Goal: Task Accomplishment & Management: Manage account settings

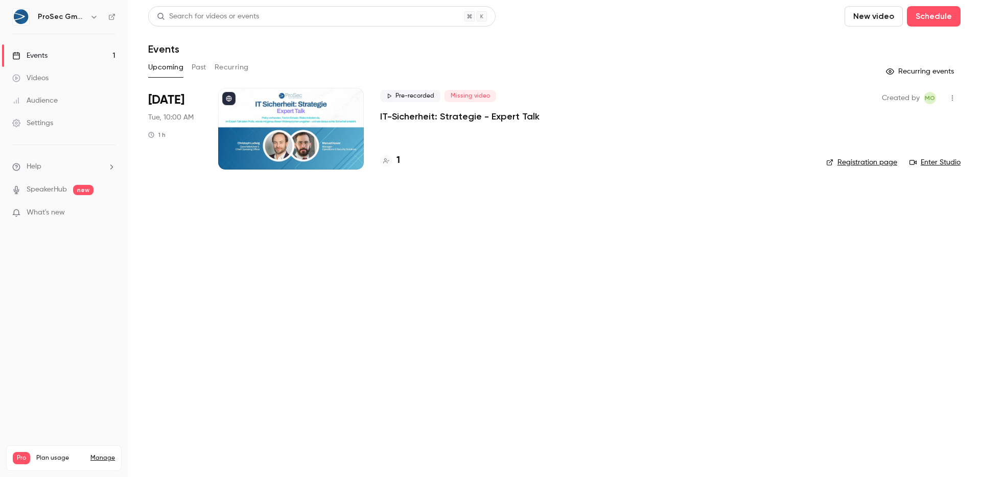
click at [408, 110] on p "IT-Sicherheit: Strategie - Expert Talk" at bounding box center [459, 116] width 159 height 12
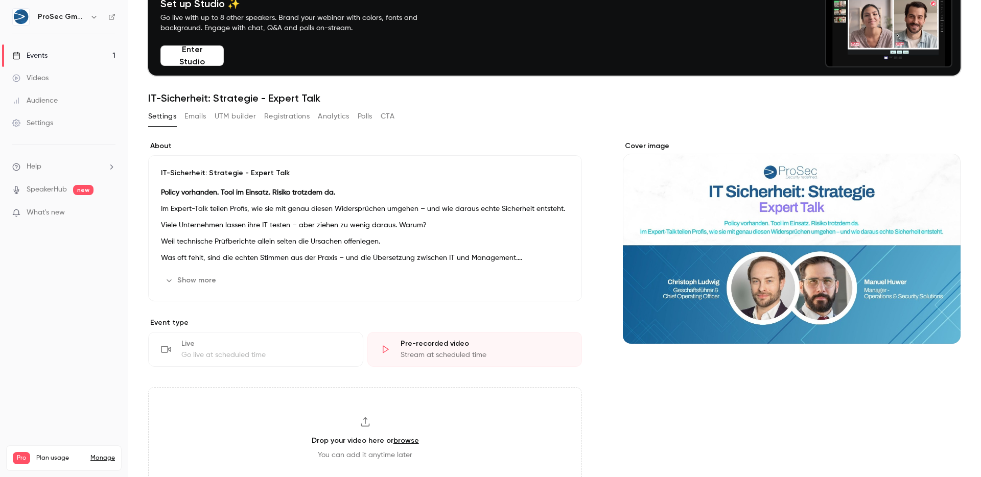
scroll to position [96, 0]
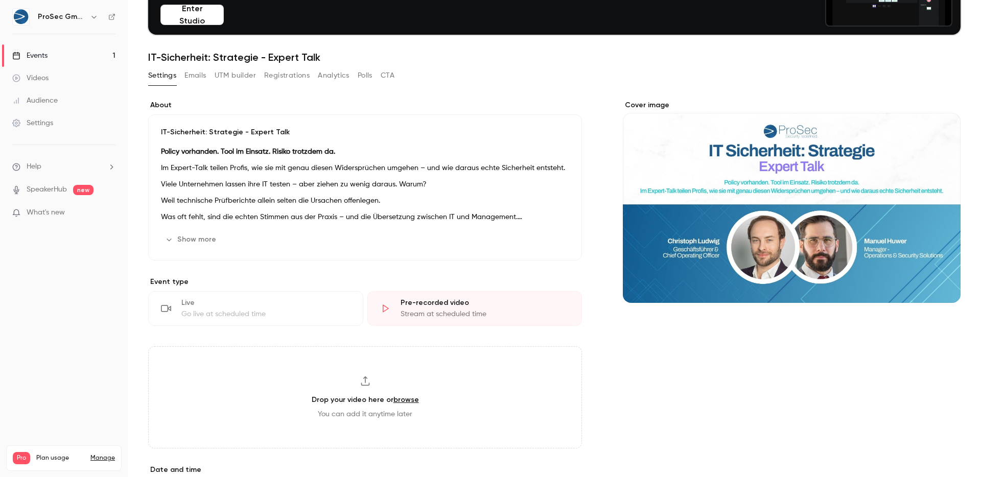
click at [538, 236] on icon "button" at bounding box center [541, 240] width 8 height 8
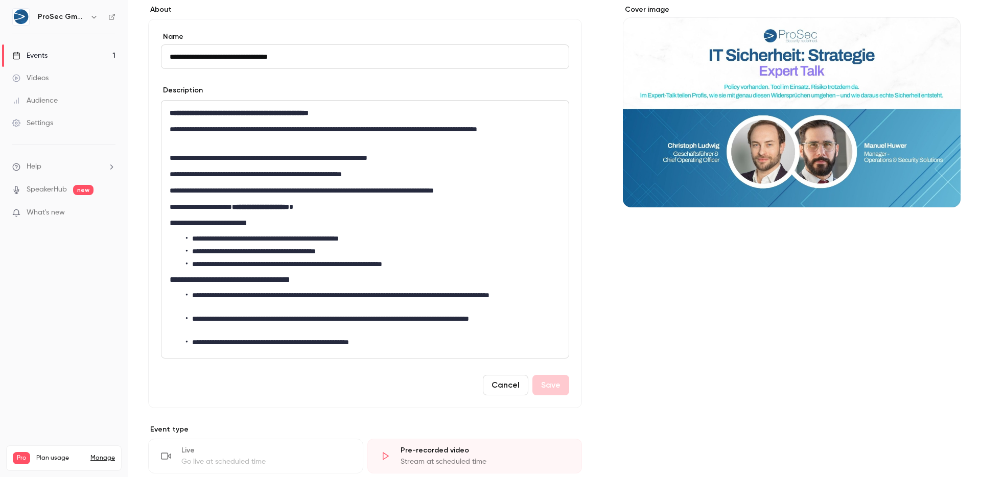
scroll to position [244, 0]
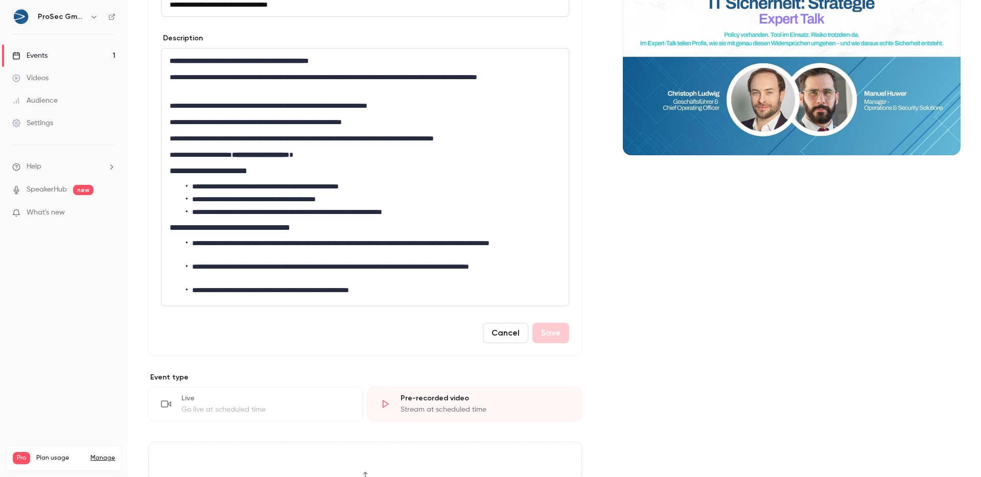
click at [405, 291] on li "**********" at bounding box center [369, 290] width 366 height 11
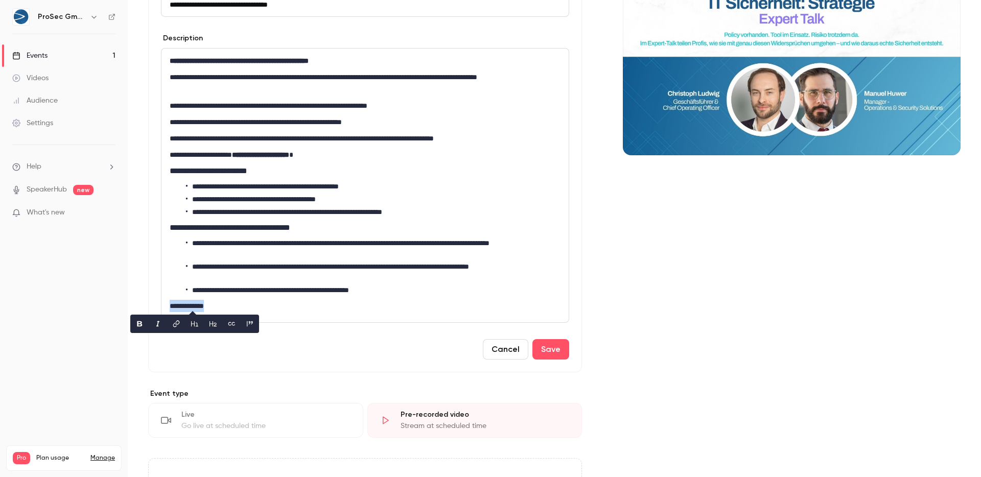
click at [173, 321] on icon "link" at bounding box center [176, 323] width 8 height 7
paste input "**********"
type input "**********"
click at [242, 324] on icon "editor" at bounding box center [240, 323] width 7 height 7
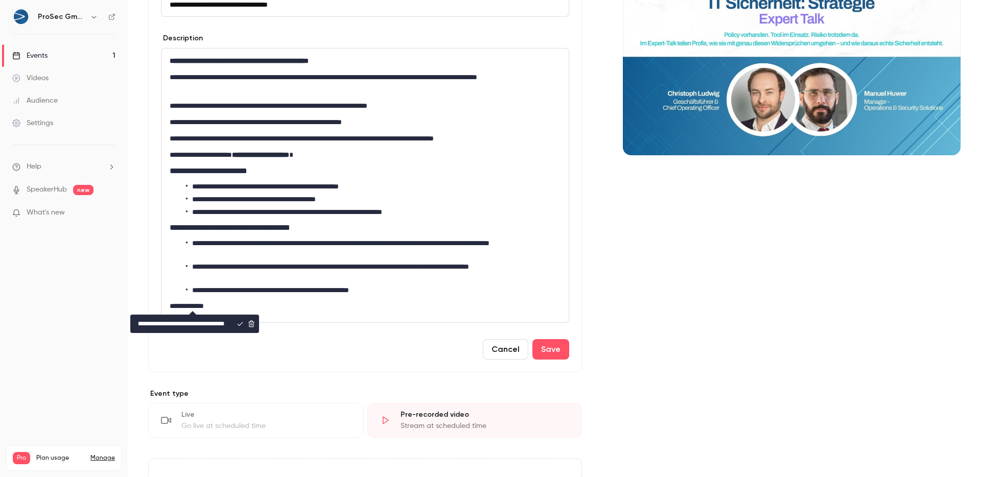
scroll to position [0, 0]
click at [680, 321] on div "Cover image" at bounding box center [792, 456] width 338 height 1009
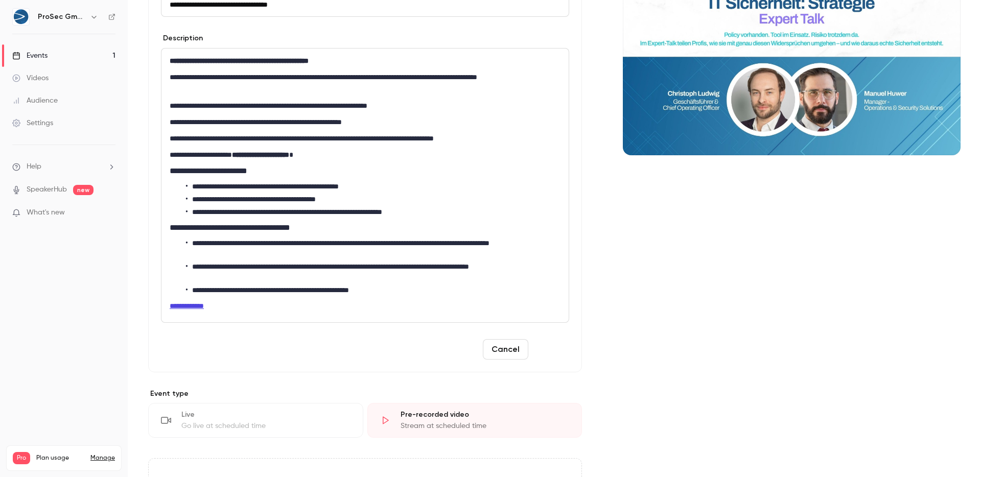
click at [540, 352] on button "Save" at bounding box center [551, 349] width 37 height 20
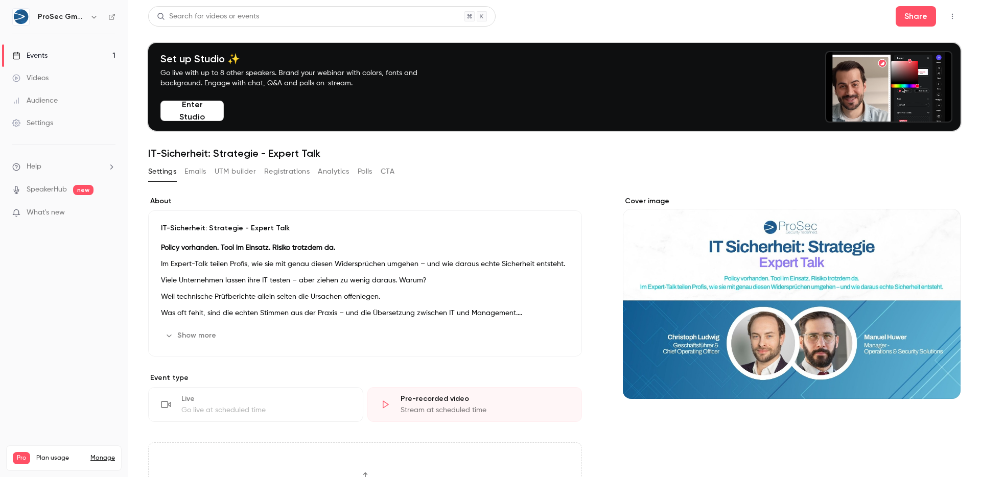
click at [937, 24] on div "Share" at bounding box center [928, 16] width 65 height 20
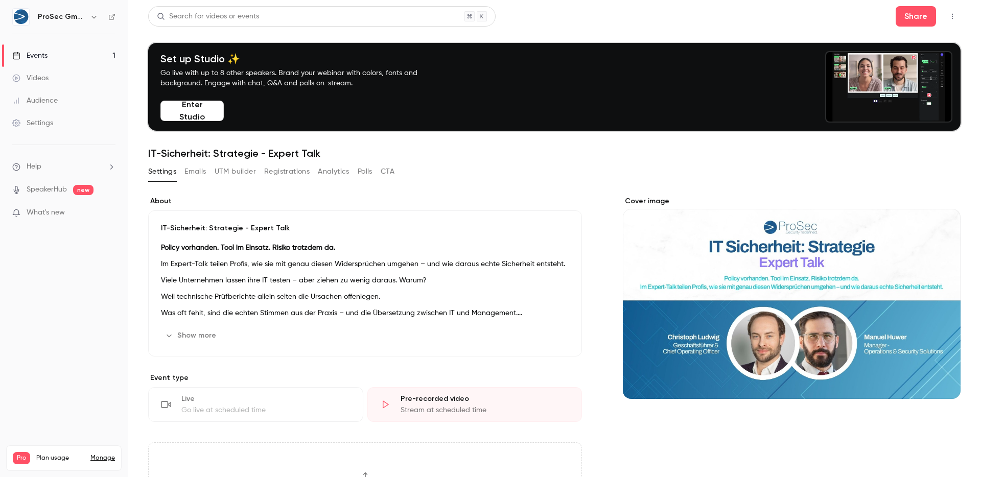
click at [949, 18] on icon "button" at bounding box center [953, 16] width 8 height 7
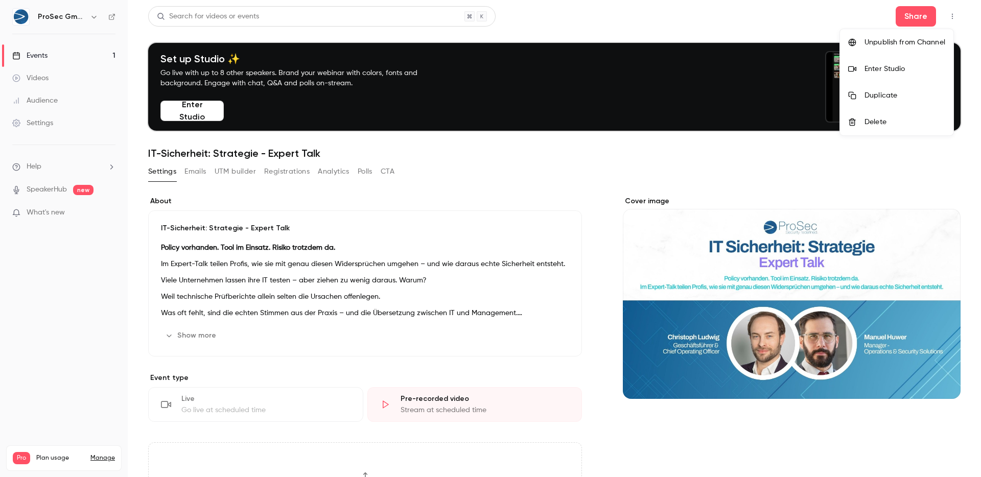
click at [948, 18] on div at bounding box center [490, 238] width 981 height 477
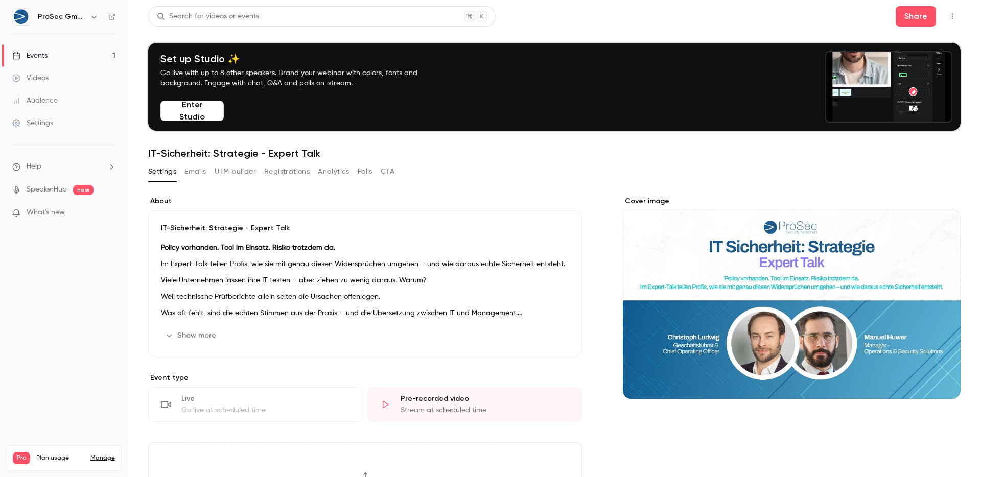
click at [22, 131] on link "Settings" at bounding box center [64, 123] width 128 height 22
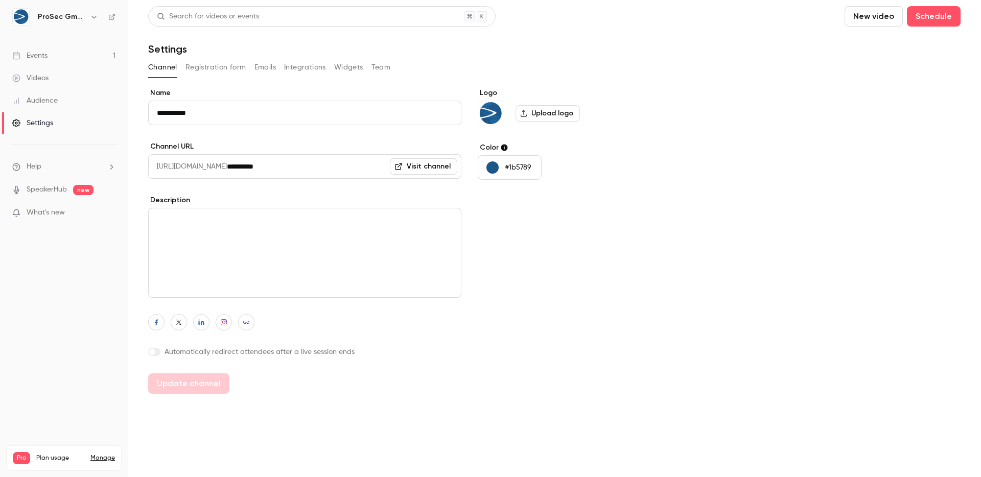
click at [201, 68] on button "Registration form" at bounding box center [216, 67] width 61 height 16
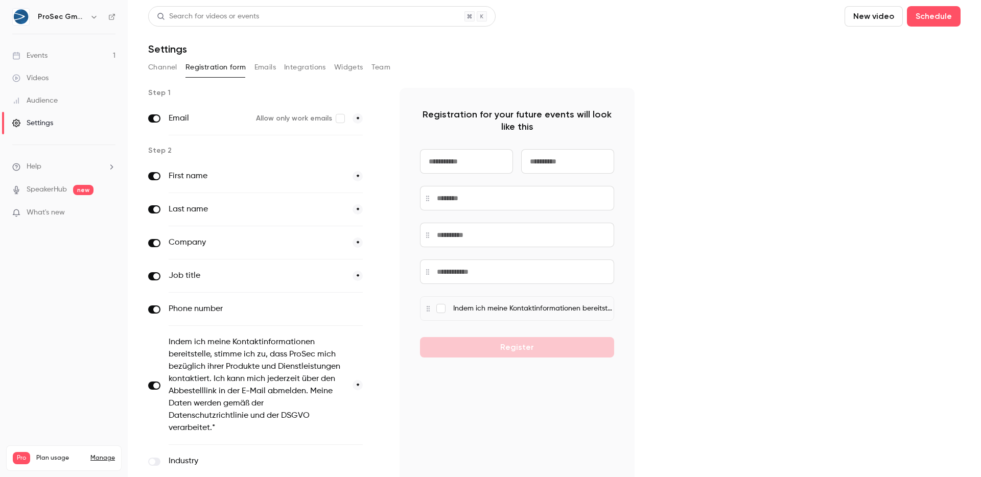
click at [267, 63] on button "Emails" at bounding box center [265, 67] width 21 height 16
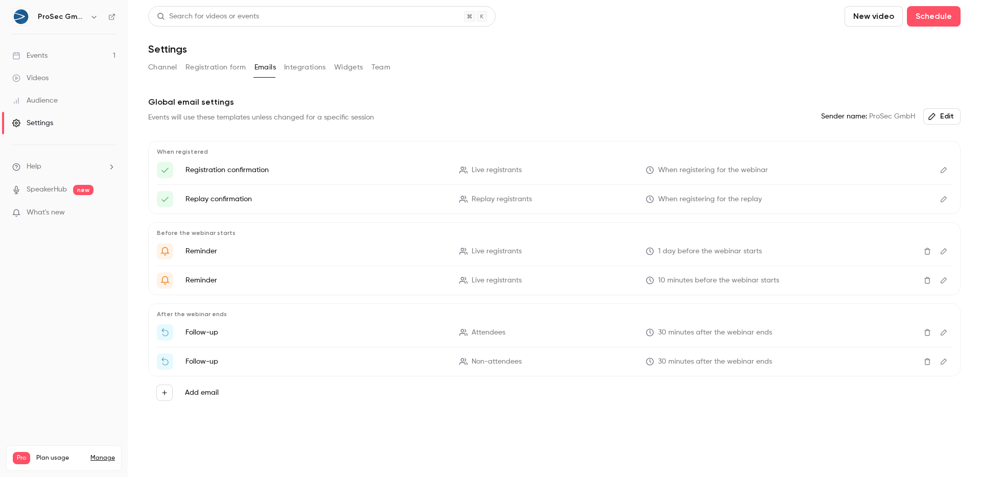
click at [286, 65] on button "Integrations" at bounding box center [305, 67] width 42 height 16
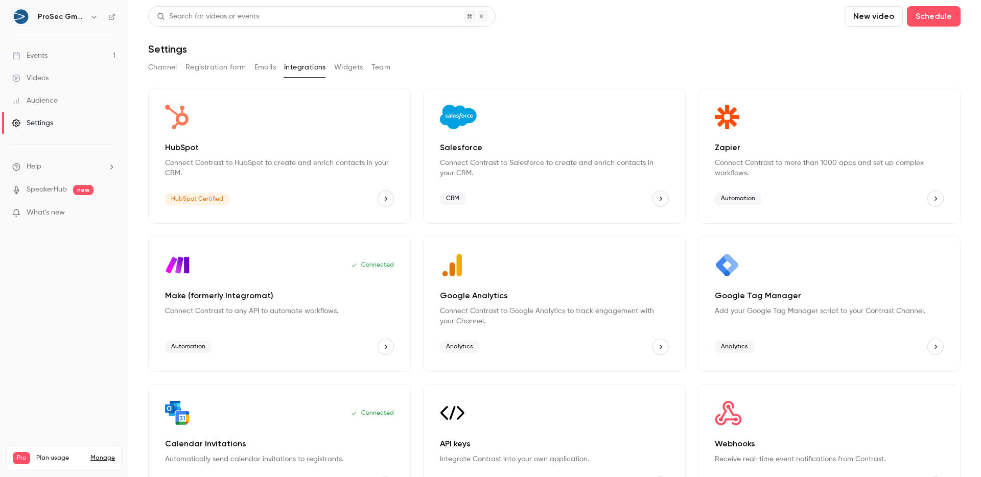
click at [341, 72] on button "Widgets" at bounding box center [348, 67] width 29 height 16
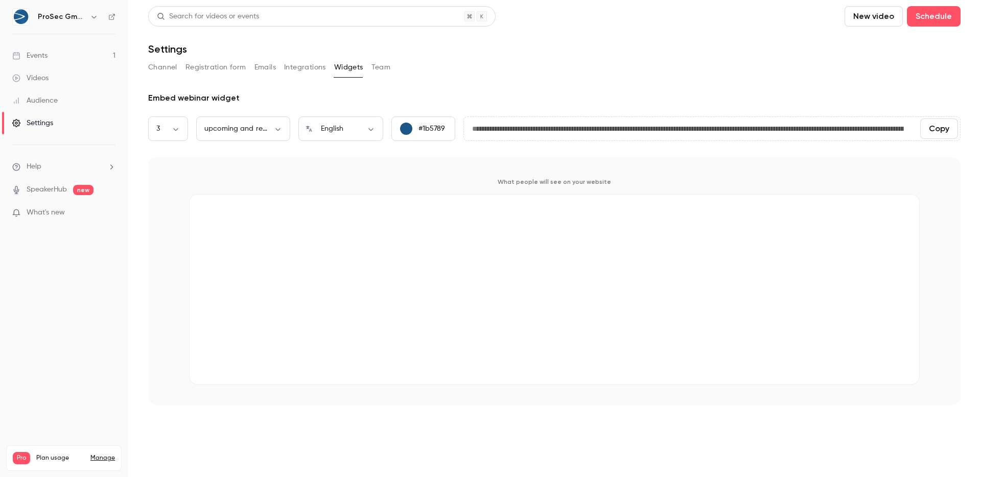
click at [381, 67] on button "Team" at bounding box center [381, 67] width 19 height 16
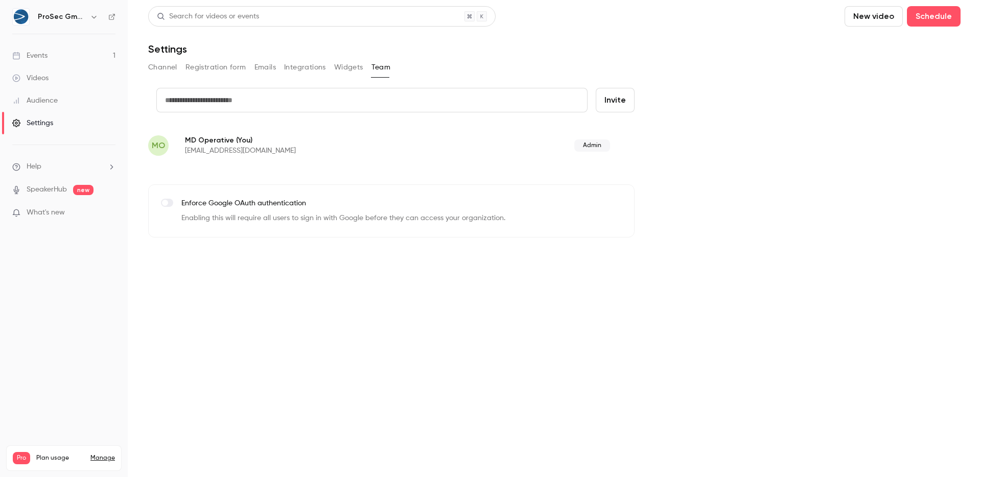
click at [340, 72] on button "Widgets" at bounding box center [348, 67] width 29 height 16
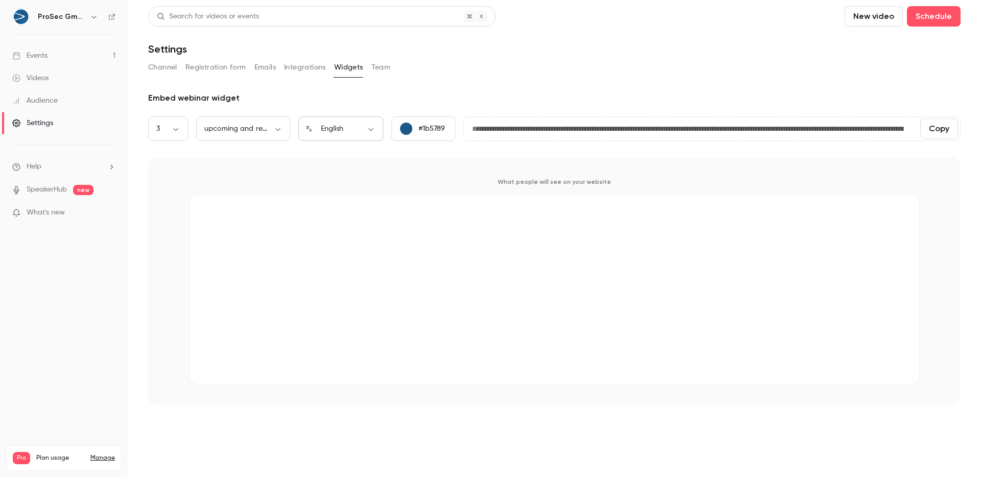
click at [341, 122] on div "English ** ​" at bounding box center [340, 129] width 85 height 25
click at [354, 140] on div "English ** ​" at bounding box center [340, 129] width 85 height 25
click at [360, 135] on div "English ** ​" at bounding box center [340, 129] width 85 height 25
click at [377, 130] on body "**********" at bounding box center [490, 238] width 981 height 477
click at [350, 295] on li "Deutsch" at bounding box center [340, 295] width 85 height 27
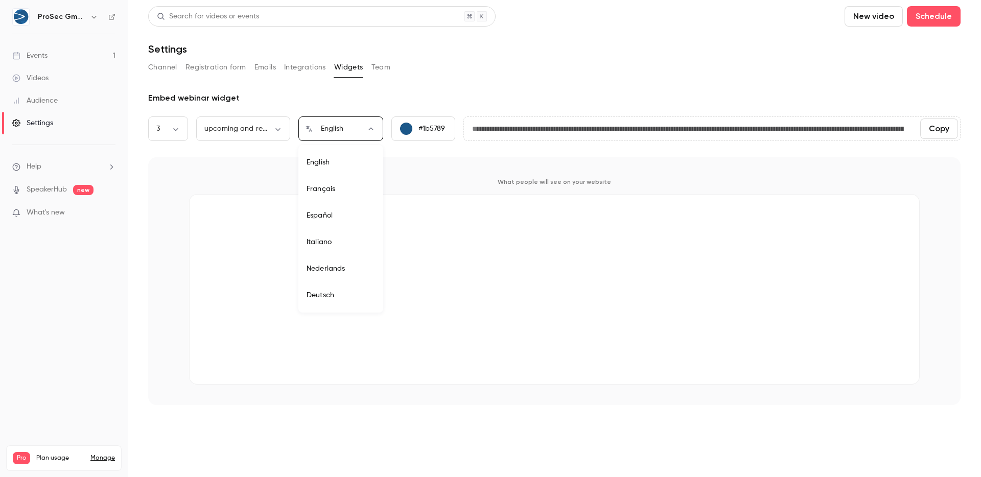
type input "**"
type input "**********"
click at [225, 65] on button "Registration form" at bounding box center [216, 67] width 61 height 16
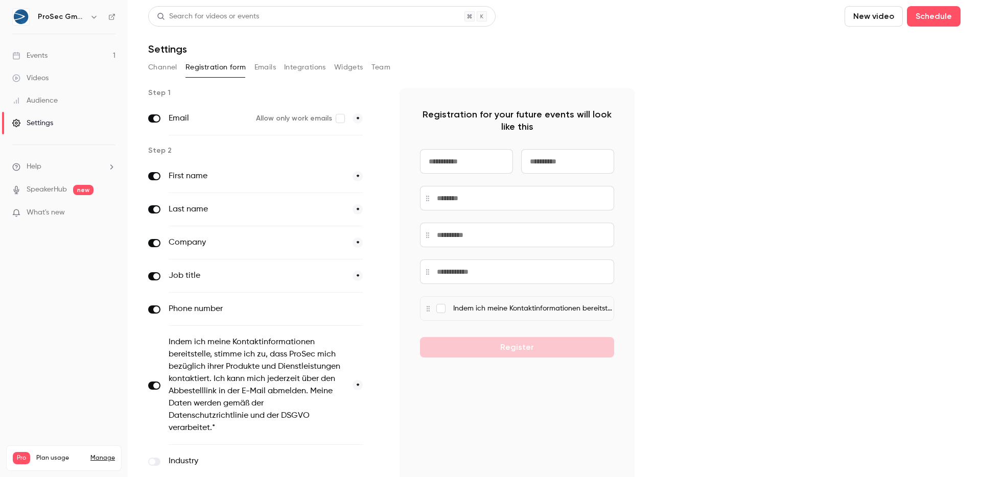
click at [160, 67] on button "Channel" at bounding box center [162, 67] width 29 height 16
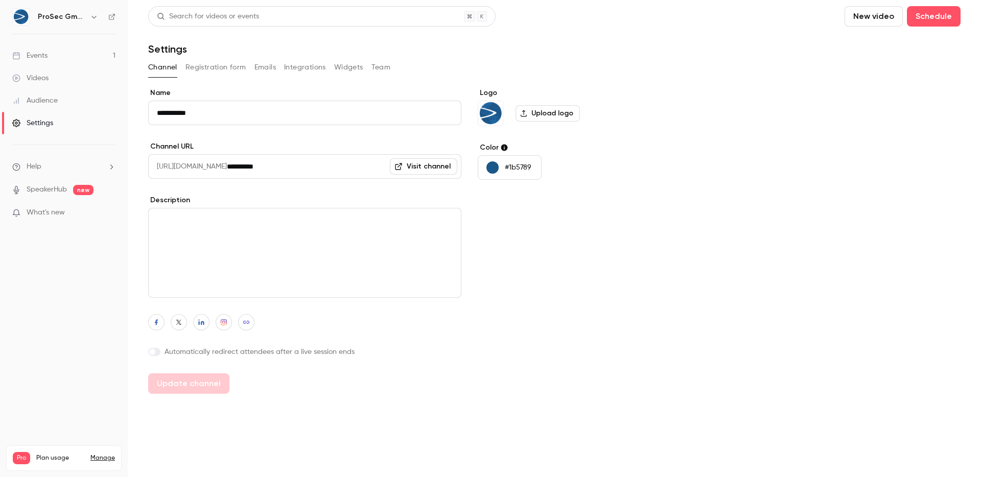
click at [75, 52] on link "Events 1" at bounding box center [64, 55] width 128 height 22
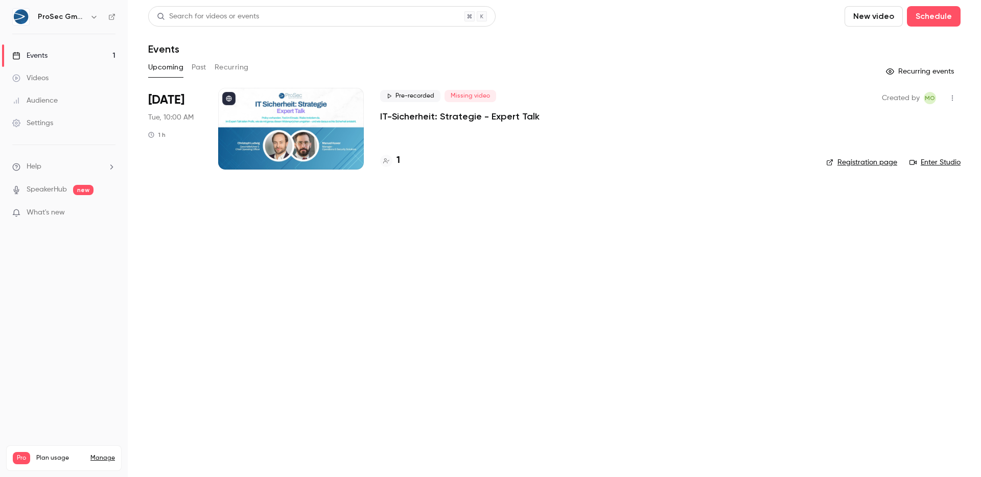
click at [952, 99] on icon "button" at bounding box center [953, 98] width 8 height 7
click at [953, 98] on div at bounding box center [490, 238] width 981 height 477
click at [108, 452] on div "Pro Plan usage Manage" at bounding box center [64, 458] width 102 height 12
click at [106, 454] on link "Manage" at bounding box center [102, 458] width 25 height 8
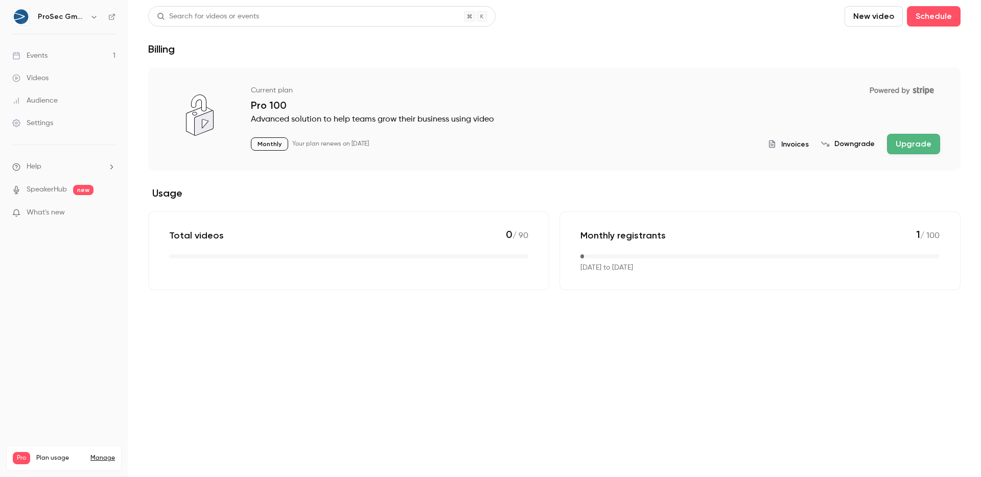
click at [74, 163] on li "Help" at bounding box center [63, 167] width 103 height 11
click at [76, 162] on div at bounding box center [490, 238] width 981 height 477
click at [47, 213] on span "What's new" at bounding box center [46, 213] width 38 height 11
click at [66, 174] on div at bounding box center [490, 238] width 981 height 477
click at [62, 109] on link "Audience" at bounding box center [64, 100] width 128 height 22
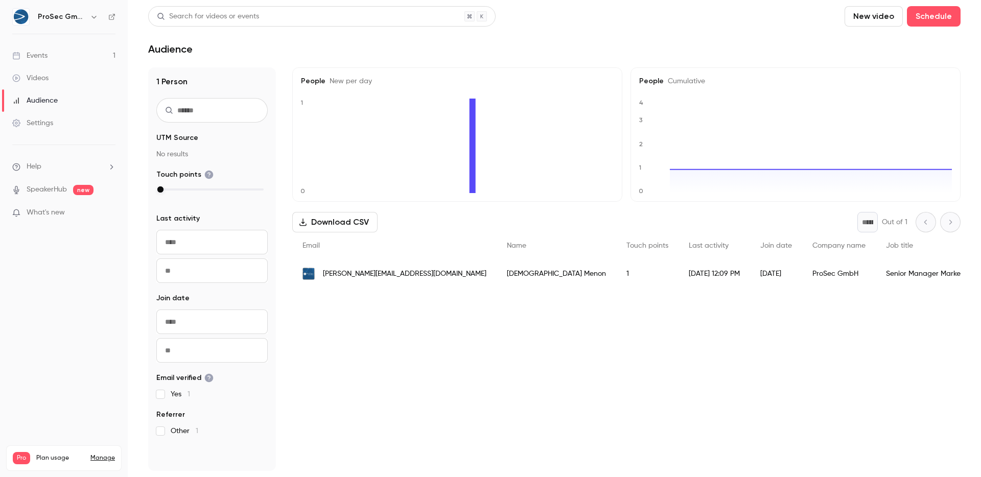
click at [59, 126] on link "Settings" at bounding box center [64, 123] width 128 height 22
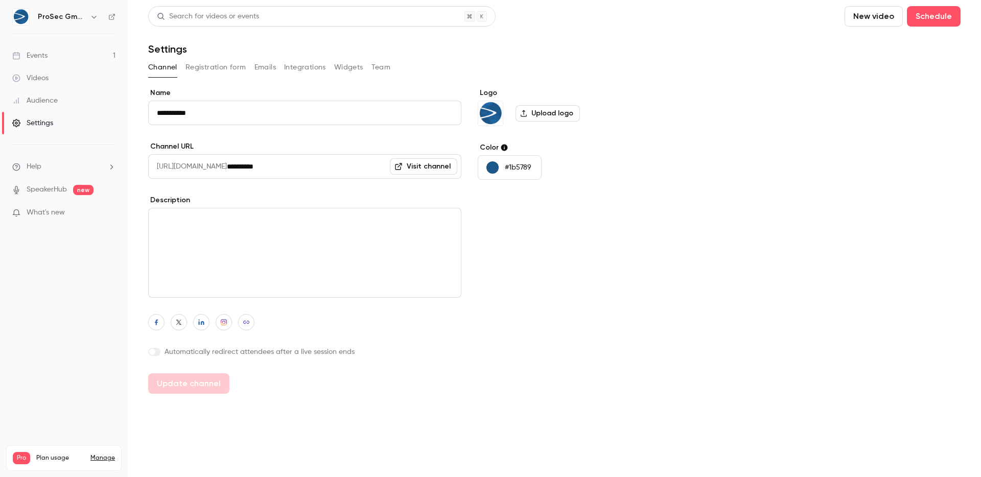
click at [58, 105] on link "Audience" at bounding box center [64, 100] width 128 height 22
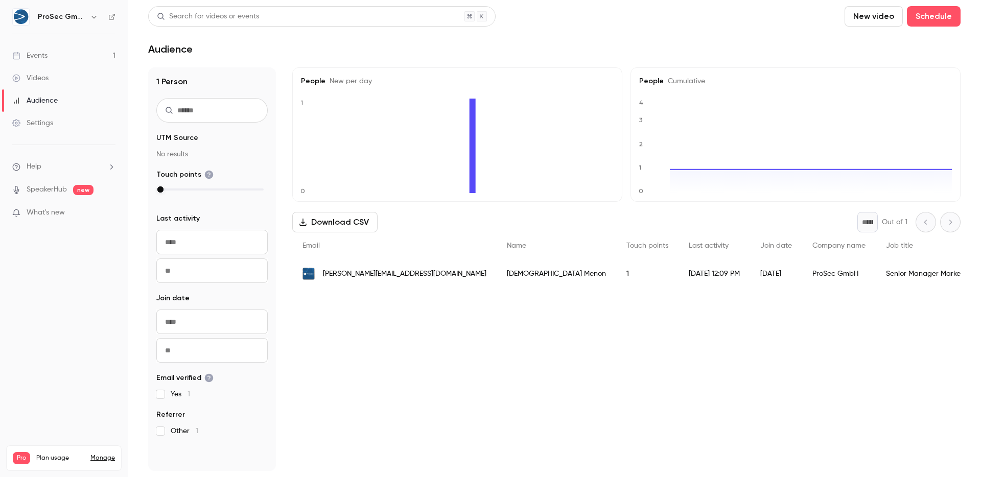
click at [55, 82] on link "Videos" at bounding box center [64, 78] width 128 height 22
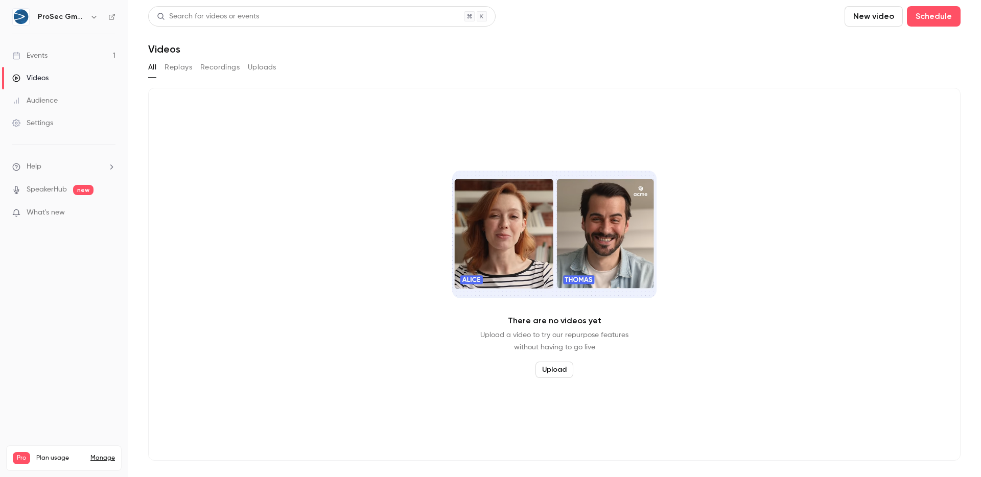
click at [54, 66] on link "Events 1" at bounding box center [64, 55] width 128 height 22
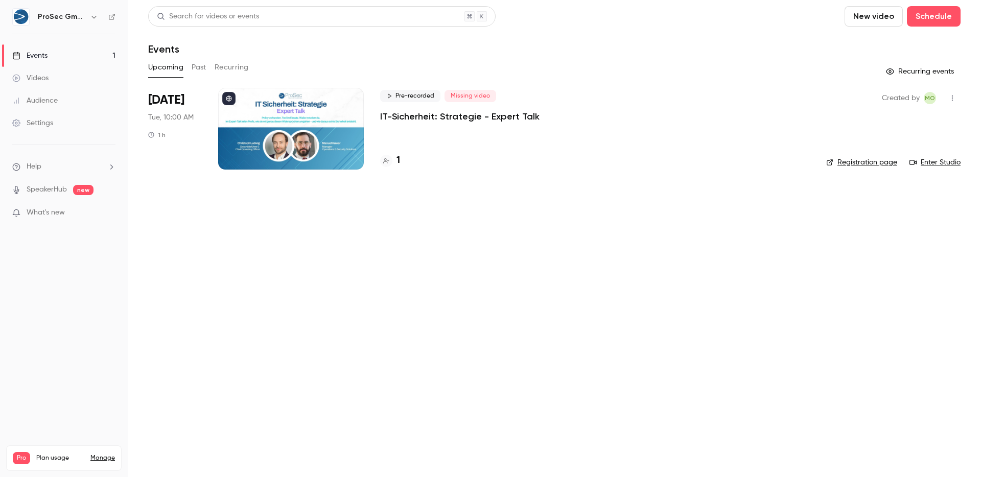
click at [78, 18] on h6 "ProSec GmbH" at bounding box center [62, 17] width 48 height 10
click at [91, 15] on icon "button" at bounding box center [94, 17] width 8 height 8
click at [244, 254] on div at bounding box center [490, 238] width 981 height 477
click at [950, 92] on button "button" at bounding box center [953, 98] width 16 height 16
click at [950, 91] on div at bounding box center [490, 238] width 981 height 477
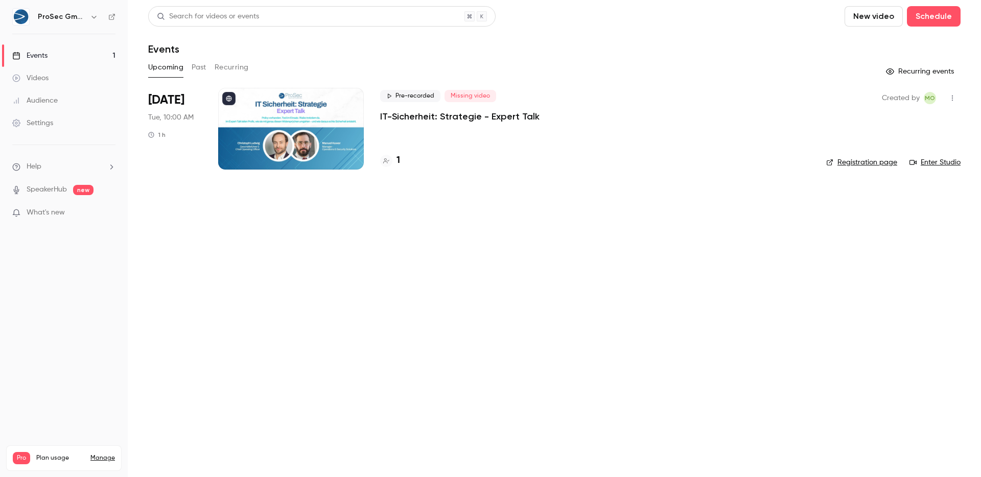
click at [188, 70] on div "Upcoming Past Recurring" at bounding box center [554, 67] width 813 height 16
click at [192, 68] on button "Past" at bounding box center [199, 67] width 15 height 16
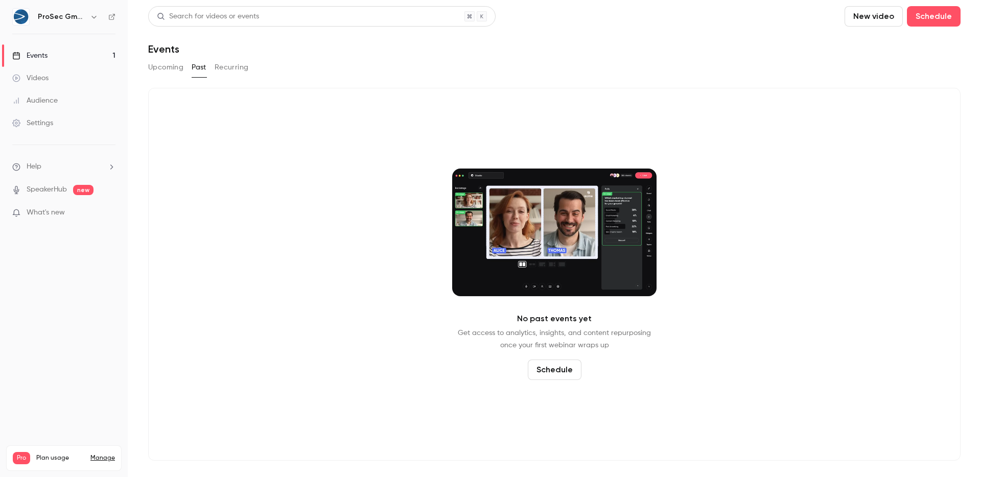
click at [169, 71] on button "Upcoming" at bounding box center [165, 67] width 35 height 16
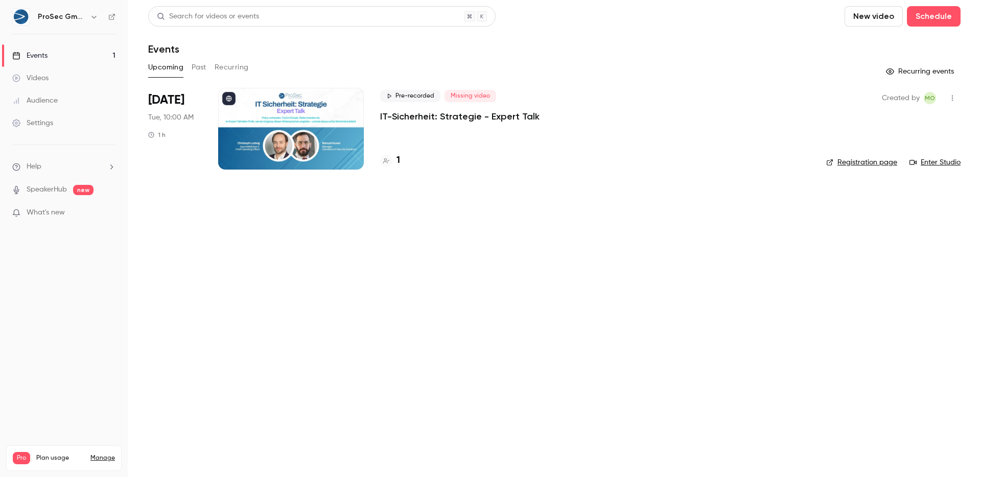
click at [920, 71] on button "Recurring events" at bounding box center [921, 71] width 79 height 16
click at [937, 70] on button "Recurring events" at bounding box center [921, 71] width 79 height 16
click at [221, 67] on button "Recurring" at bounding box center [232, 67] width 34 height 16
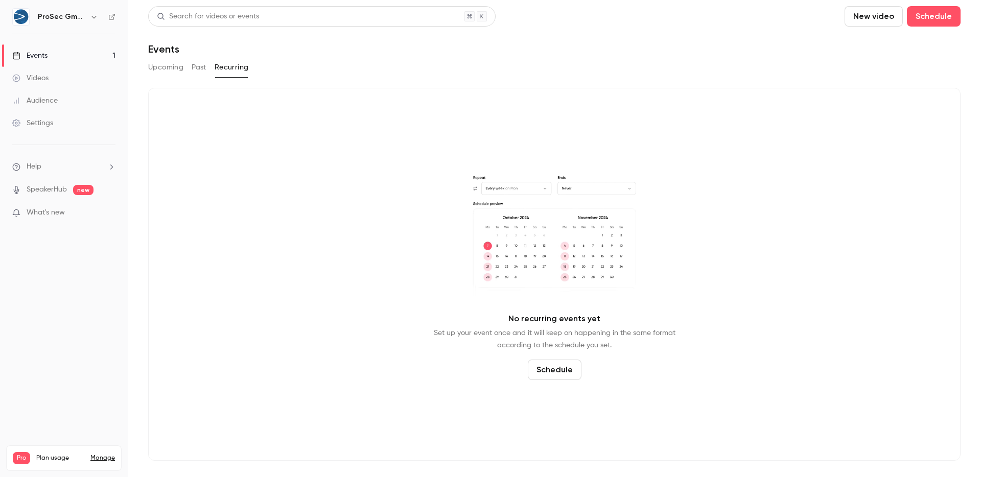
click at [171, 70] on button "Upcoming" at bounding box center [165, 67] width 35 height 16
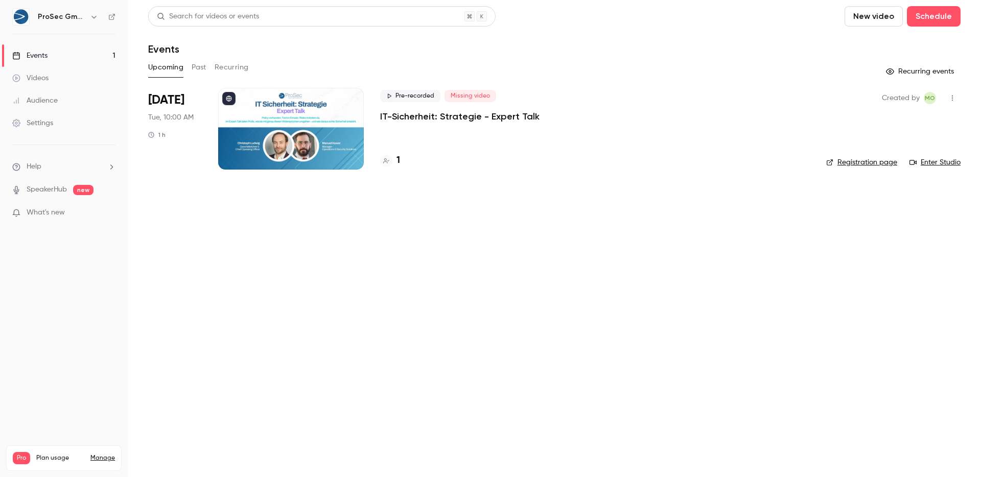
click at [98, 168] on li "Help" at bounding box center [63, 167] width 103 height 11
click at [101, 169] on div at bounding box center [490, 238] width 981 height 477
click at [78, 171] on li "Help" at bounding box center [63, 167] width 103 height 11
click at [183, 187] on link "Help center" at bounding box center [188, 186] width 112 height 27
click at [63, 122] on link "Settings" at bounding box center [64, 123] width 128 height 22
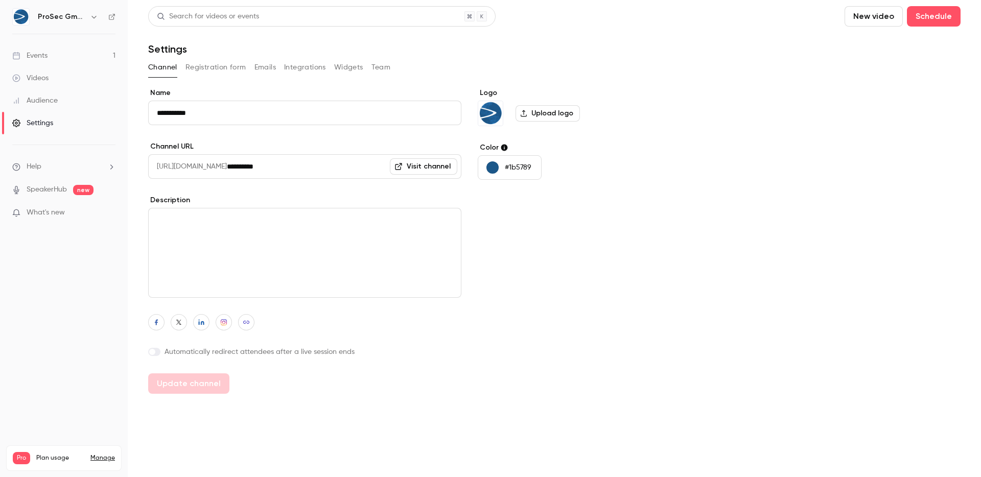
click at [209, 67] on button "Registration form" at bounding box center [216, 67] width 61 height 16
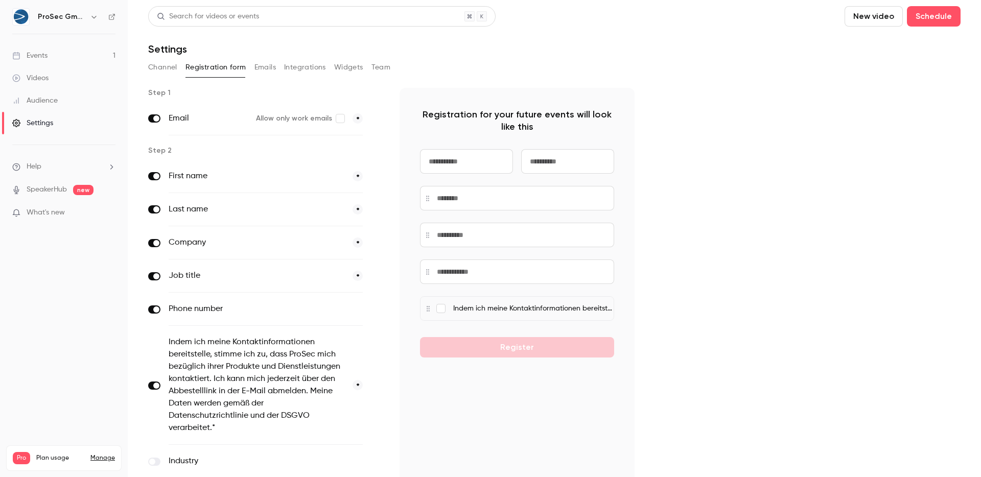
click at [358, 314] on button "optional" at bounding box center [346, 309] width 34 height 10
click at [382, 308] on button "button" at bounding box center [377, 310] width 12 height 12
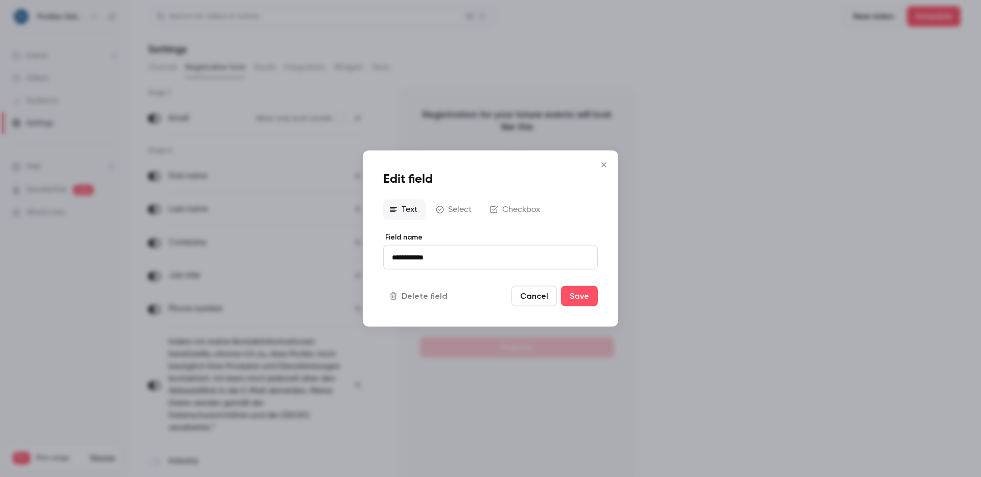
click at [608, 167] on icon "Close" at bounding box center [604, 165] width 12 height 8
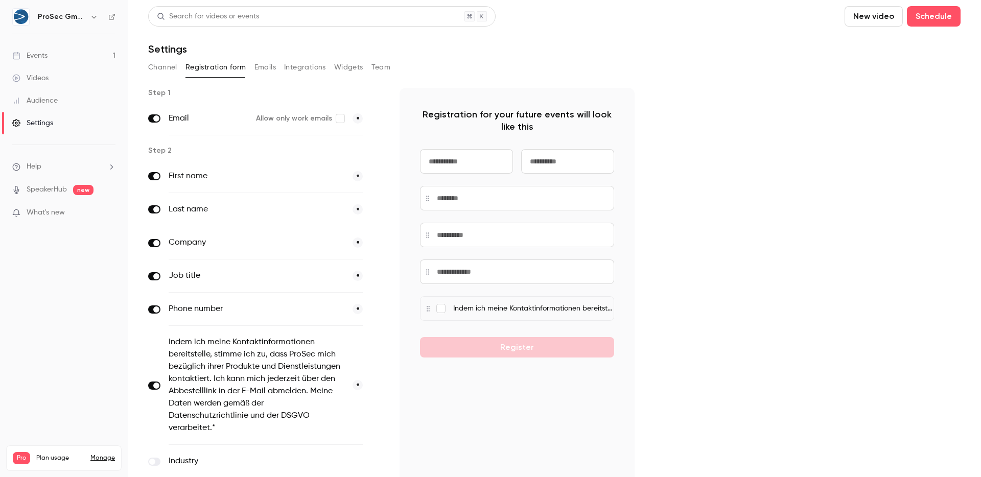
click at [264, 72] on button "Emails" at bounding box center [265, 67] width 21 height 16
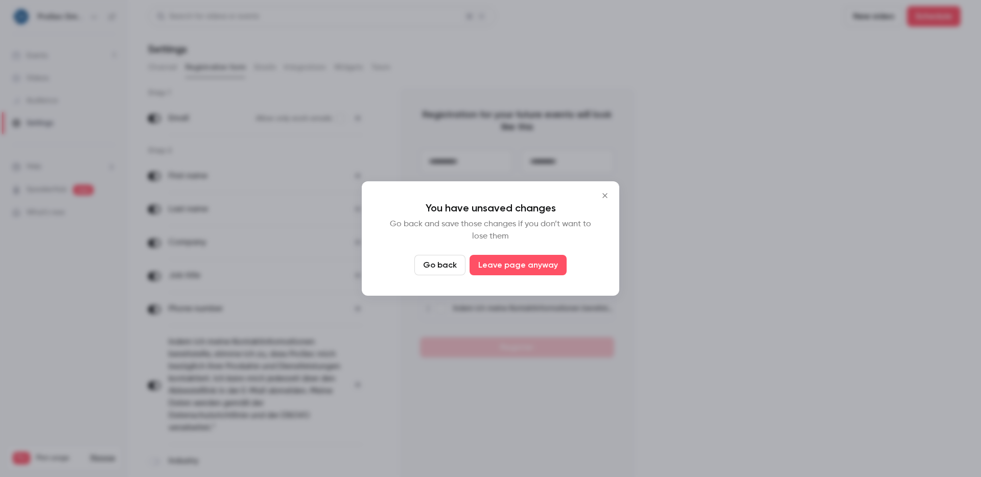
click at [445, 265] on button "Go back" at bounding box center [440, 265] width 51 height 20
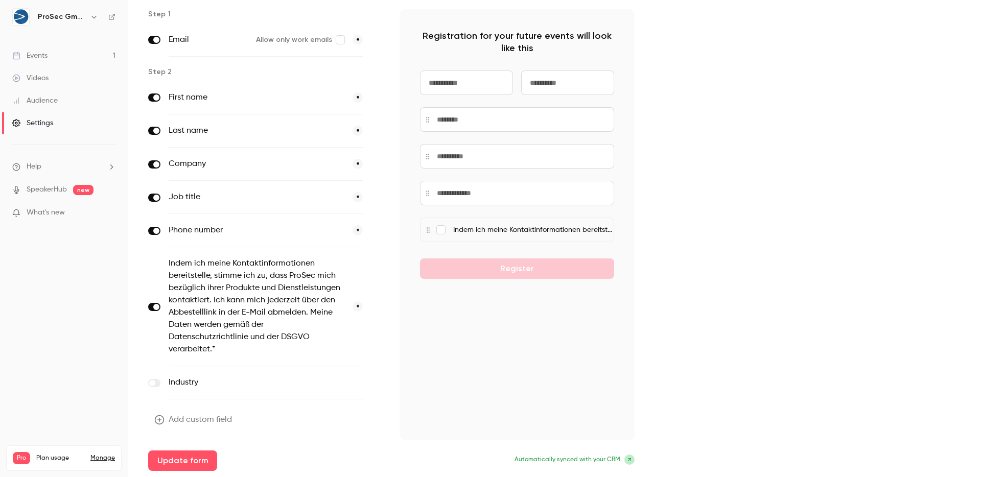
scroll to position [73, 0]
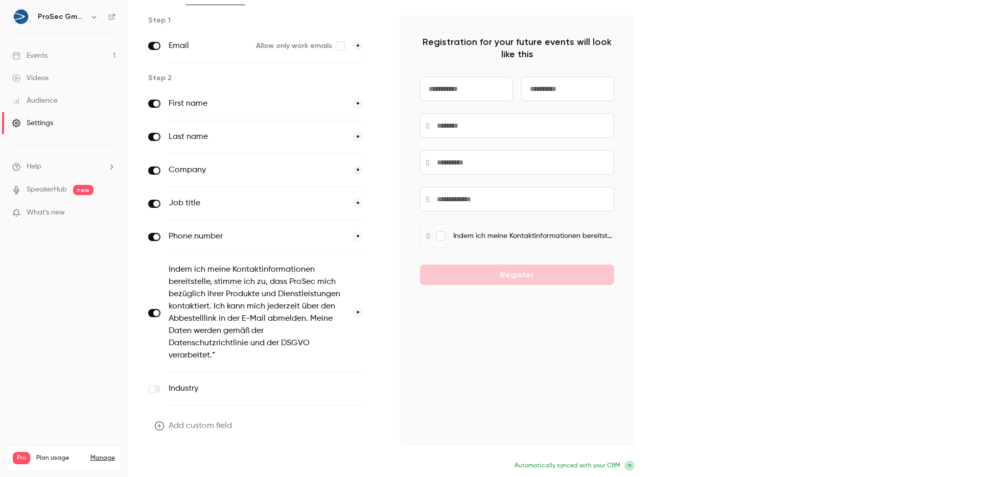
click at [201, 457] on button "Update form" at bounding box center [182, 467] width 69 height 20
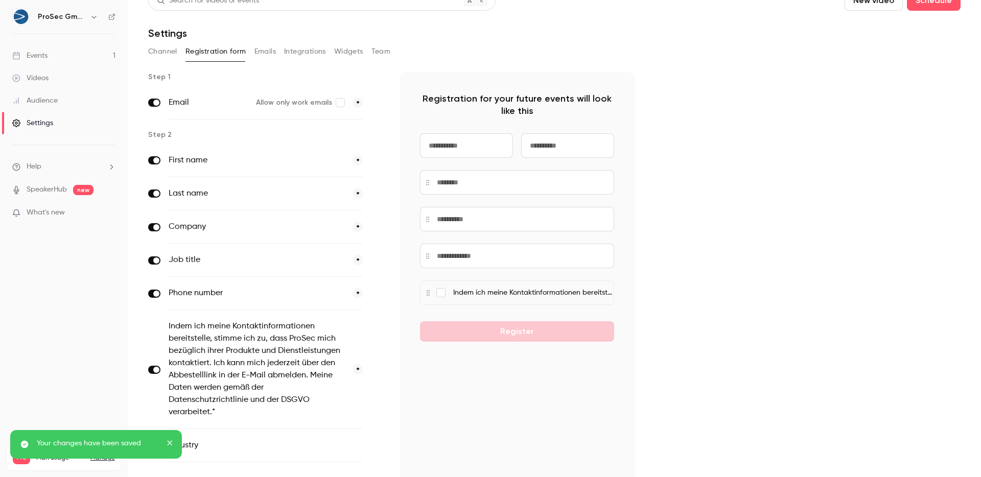
scroll to position [0, 0]
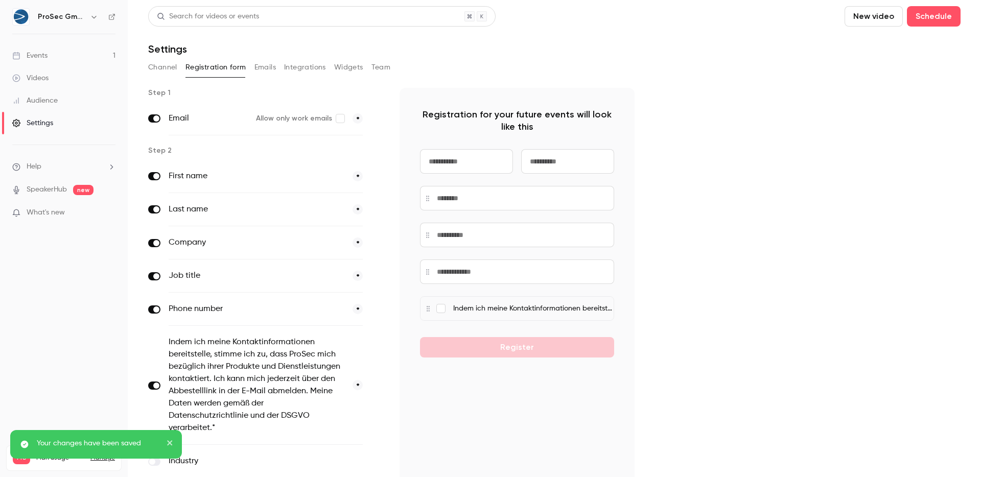
click at [173, 64] on button "Channel" at bounding box center [162, 67] width 29 height 16
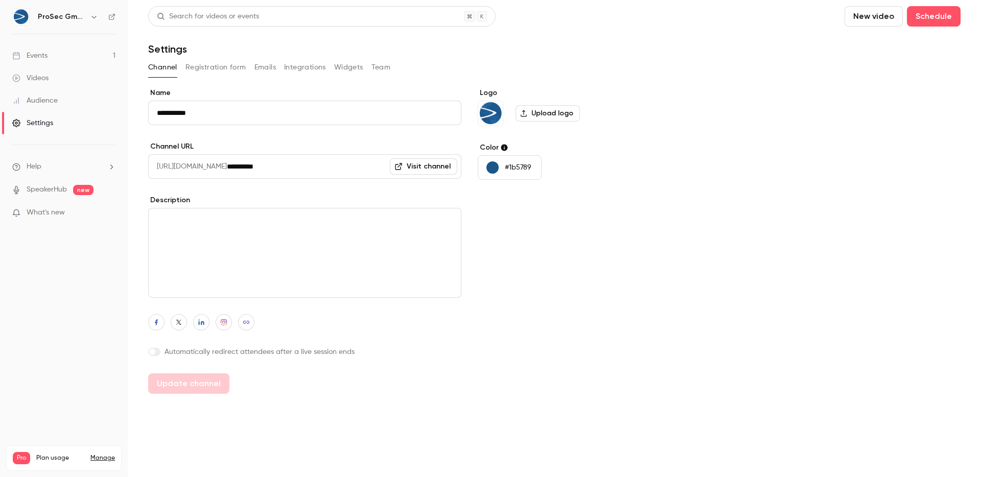
click at [258, 69] on button "Emails" at bounding box center [265, 67] width 21 height 16
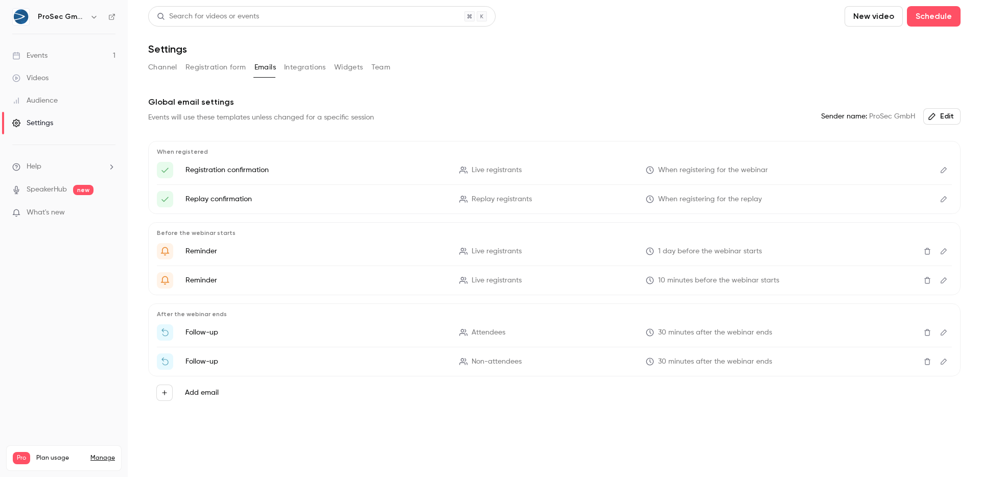
click at [287, 66] on button "Integrations" at bounding box center [305, 67] width 42 height 16
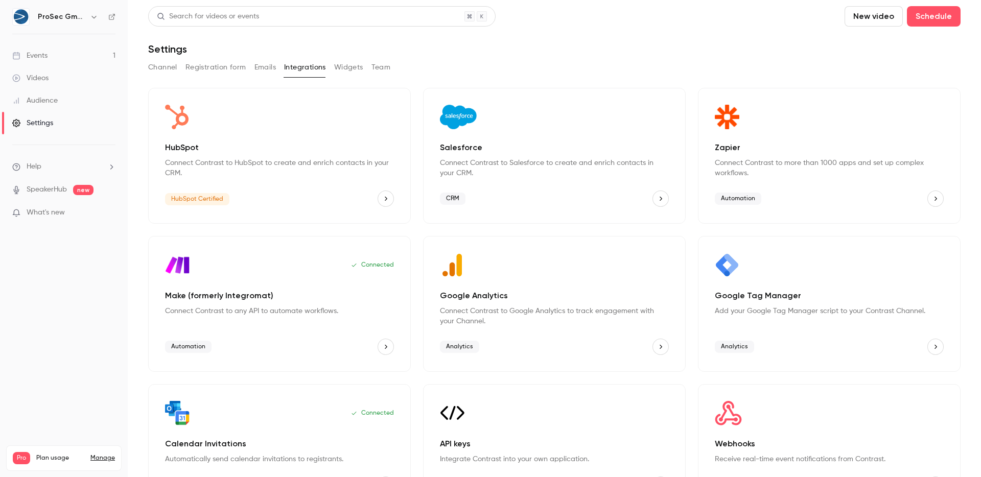
click at [348, 67] on button "Widgets" at bounding box center [348, 67] width 29 height 16
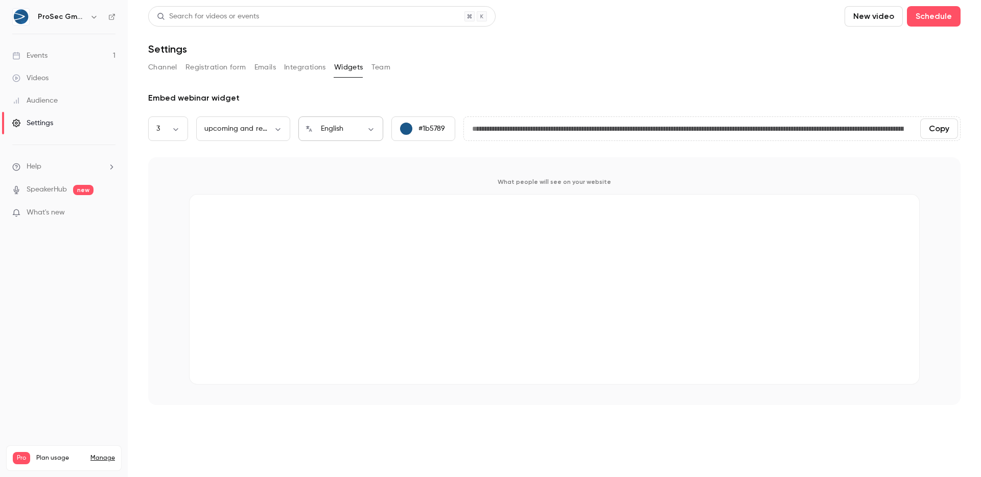
click at [336, 134] on div "English ** ​" at bounding box center [340, 129] width 85 height 25
click at [351, 126] on body "**********" at bounding box center [490, 238] width 981 height 477
click at [335, 292] on li "Deutsch" at bounding box center [340, 295] width 85 height 27
type input "**"
type input "**********"
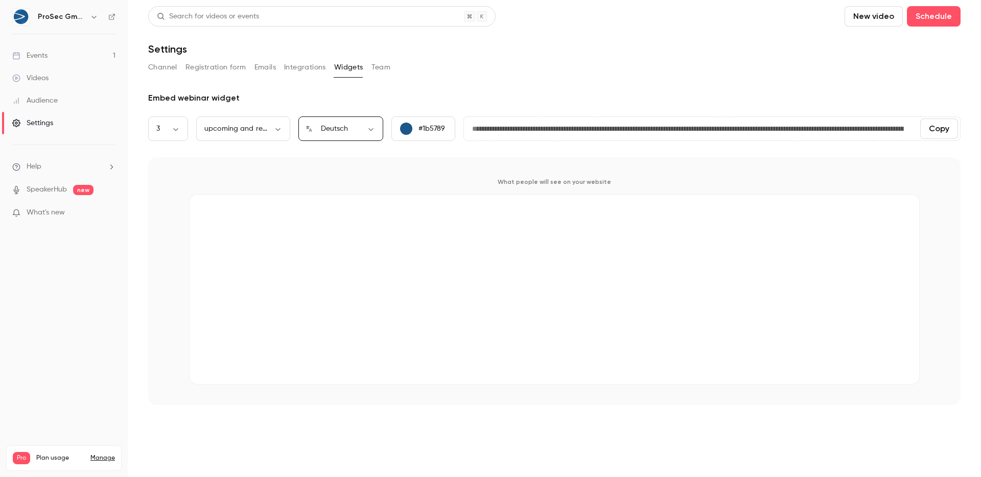
click at [173, 73] on button "Channel" at bounding box center [162, 67] width 29 height 16
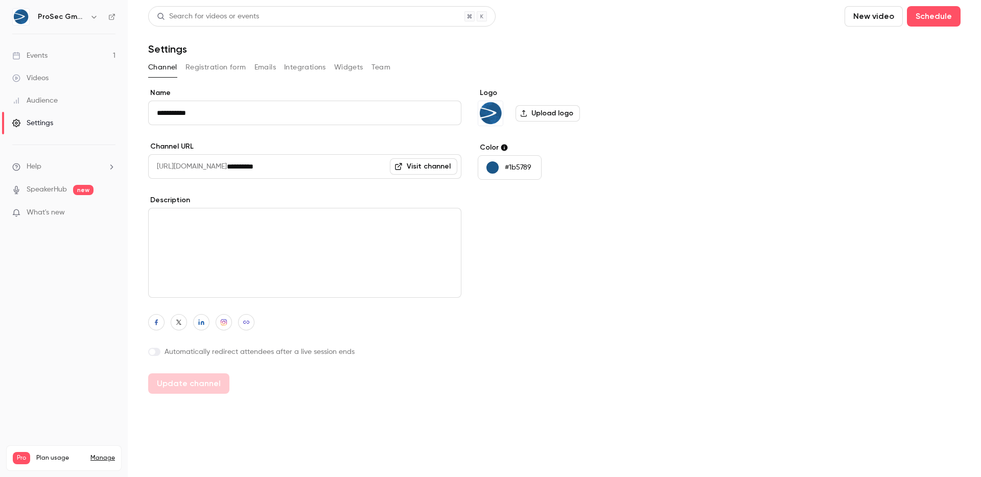
click at [34, 45] on link "Events 1" at bounding box center [64, 55] width 128 height 22
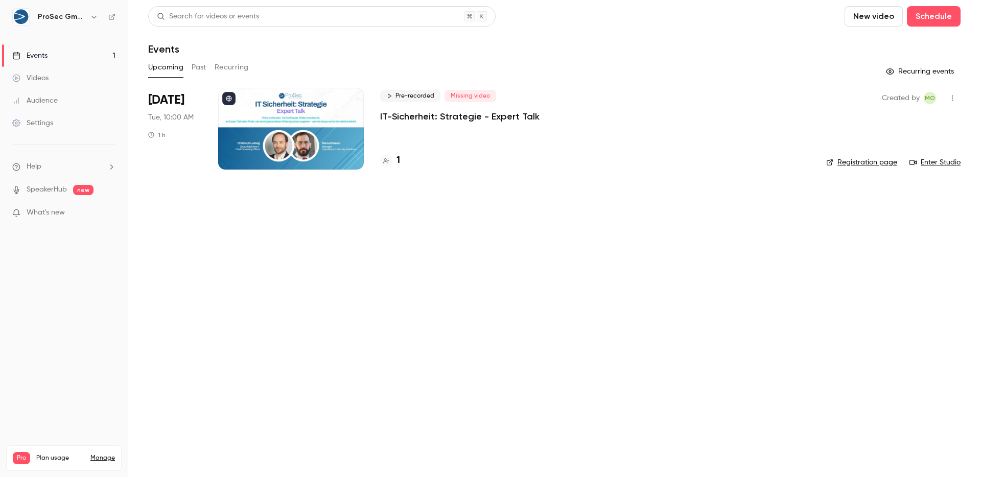
click at [952, 99] on icon "button" at bounding box center [953, 98] width 8 height 7
click at [952, 99] on div at bounding box center [490, 238] width 981 height 477
click at [64, 113] on link "Settings" at bounding box center [64, 123] width 128 height 22
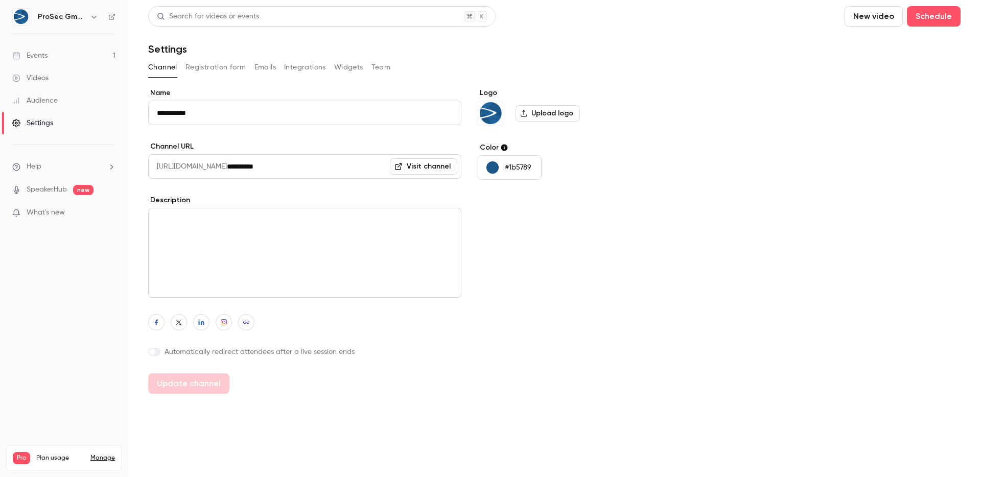
click at [200, 65] on button "Registration form" at bounding box center [216, 67] width 61 height 16
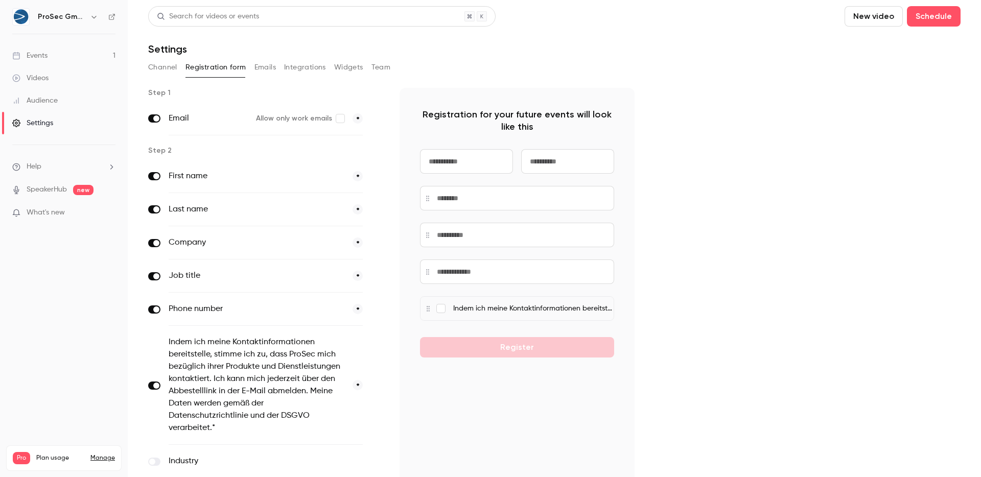
click at [63, 60] on link "Events 1" at bounding box center [64, 55] width 128 height 22
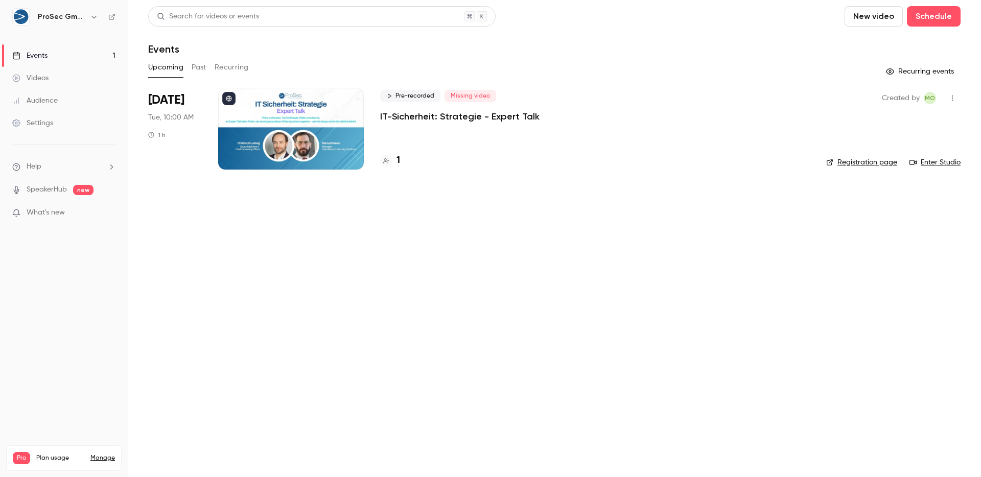
click at [80, 58] on link "Events 1" at bounding box center [64, 55] width 128 height 22
click at [255, 119] on div at bounding box center [291, 129] width 146 height 82
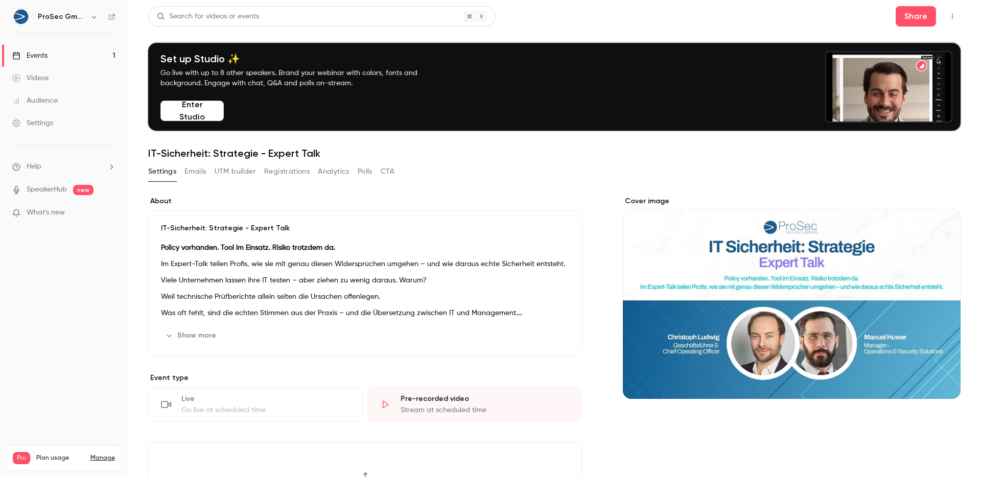
click at [283, 172] on button "Registrations" at bounding box center [286, 172] width 45 height 16
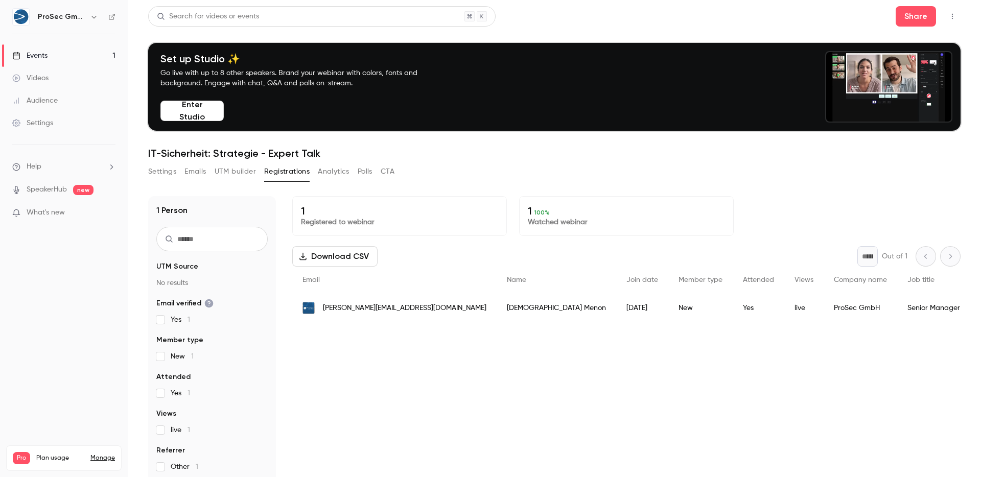
scroll to position [100, 0]
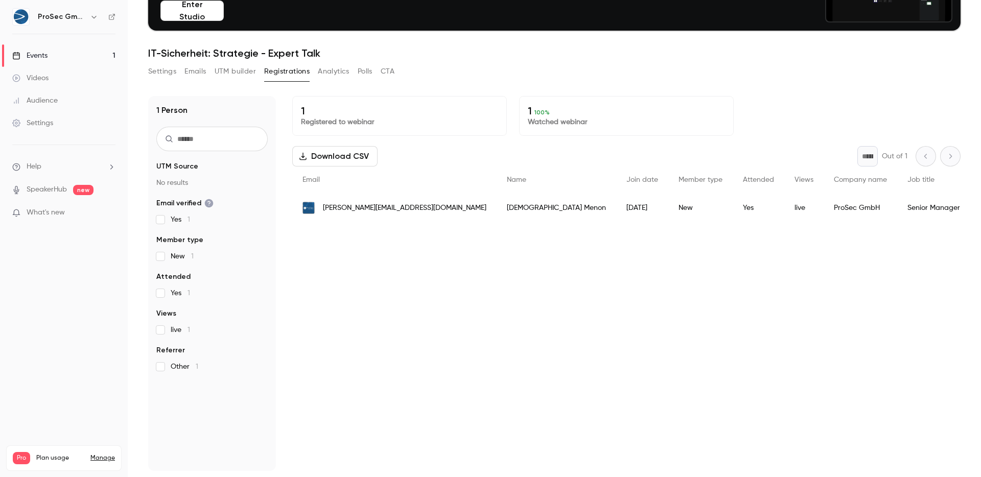
click at [174, 65] on button "Settings" at bounding box center [162, 71] width 28 height 16
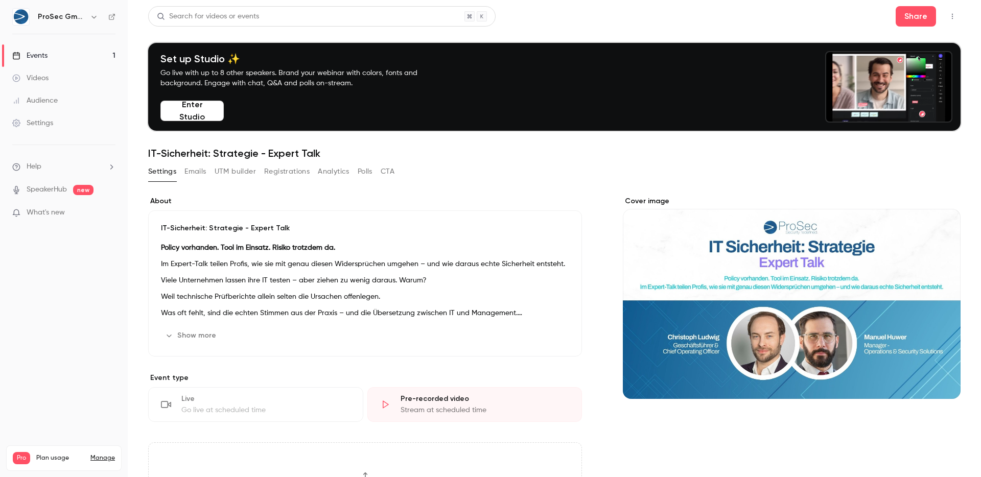
click at [202, 172] on button "Emails" at bounding box center [195, 172] width 21 height 16
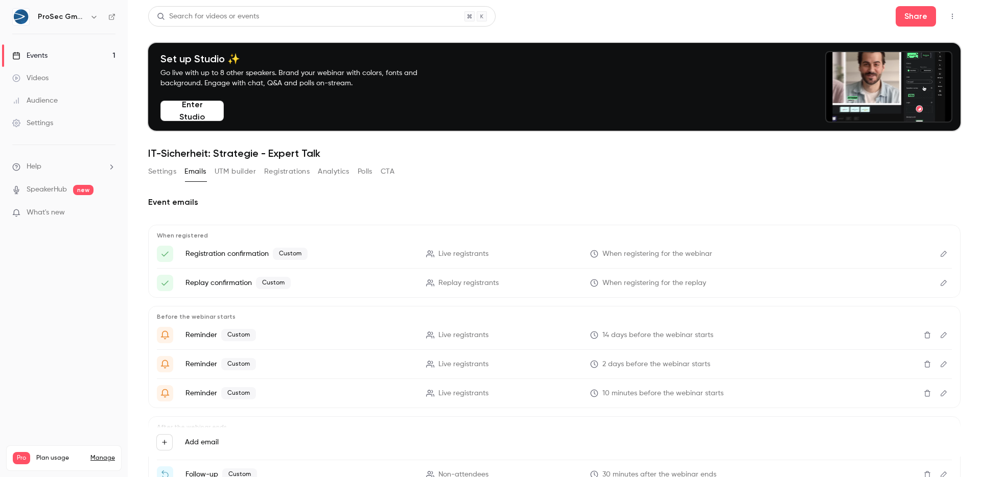
click at [235, 172] on button "UTM builder" at bounding box center [235, 172] width 41 height 16
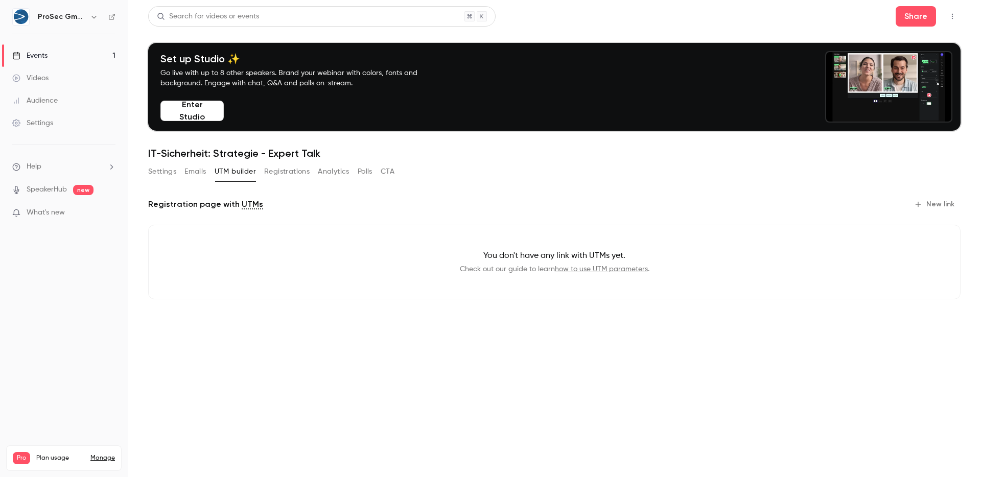
click at [318, 171] on button "Analytics" at bounding box center [334, 172] width 32 height 16
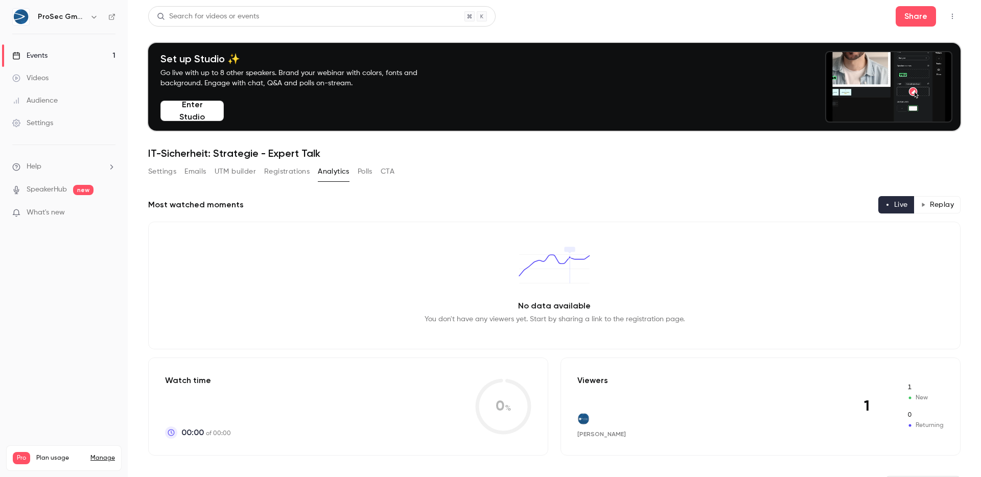
click at [366, 170] on button "Polls" at bounding box center [365, 172] width 15 height 16
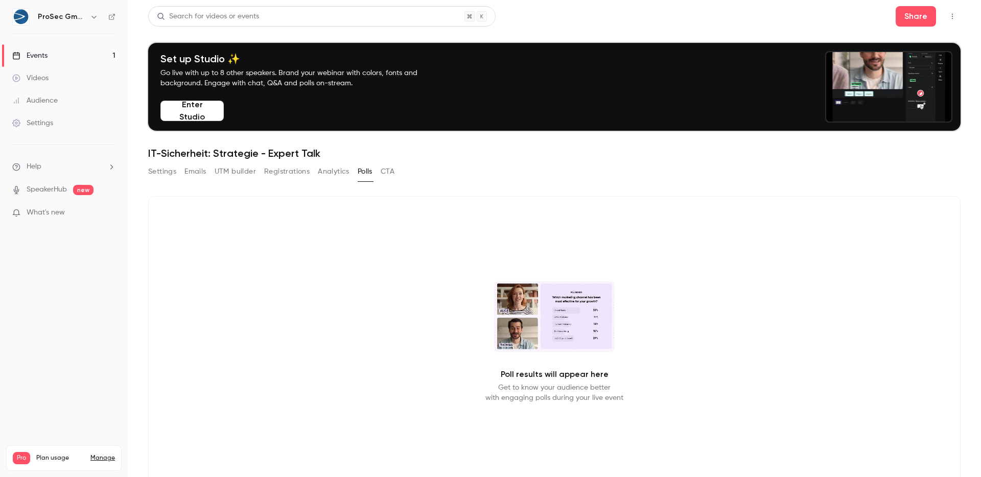
click at [403, 171] on div "Settings Emails UTM builder Registrations Analytics Polls CTA" at bounding box center [554, 174] width 813 height 20
click at [395, 174] on button "CTA" at bounding box center [388, 172] width 14 height 16
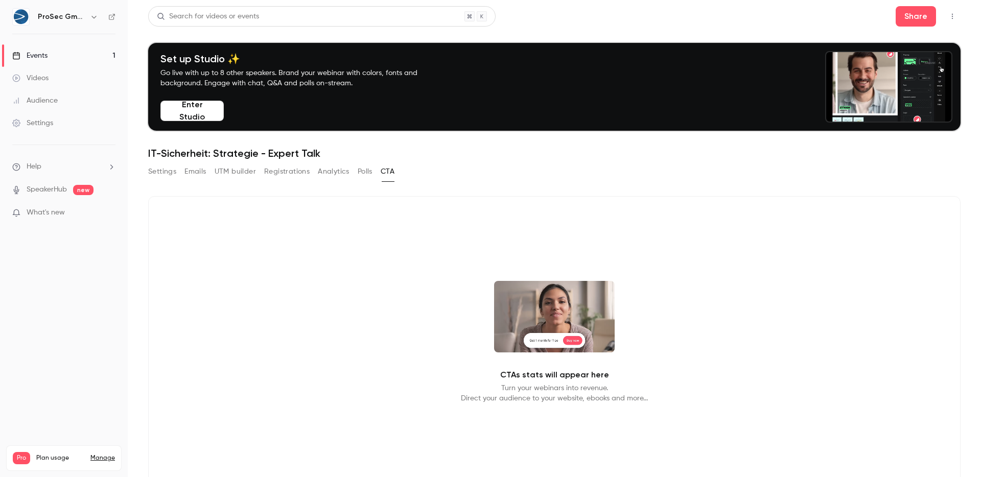
click at [357, 171] on div "Settings Emails UTM builder Registrations Analytics Polls CTA" at bounding box center [271, 172] width 246 height 16
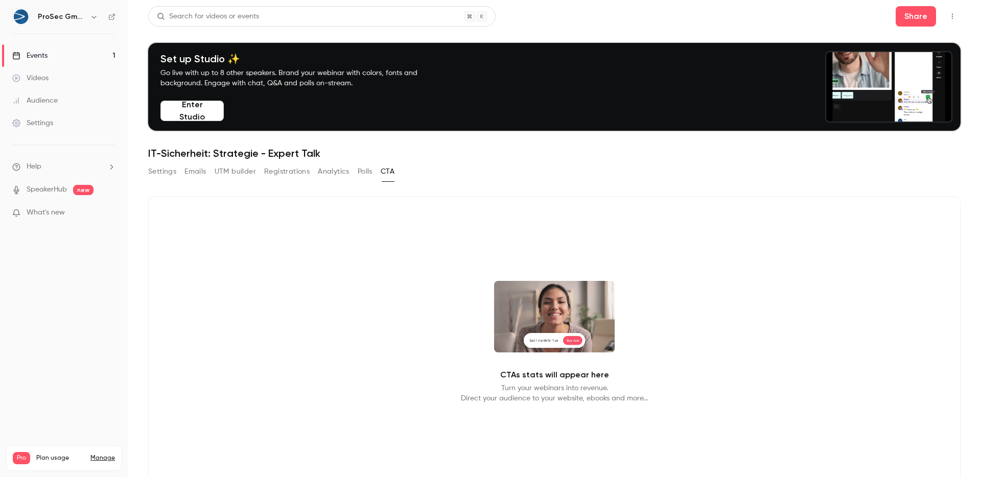
click at [300, 172] on button "Registrations" at bounding box center [286, 172] width 45 height 16
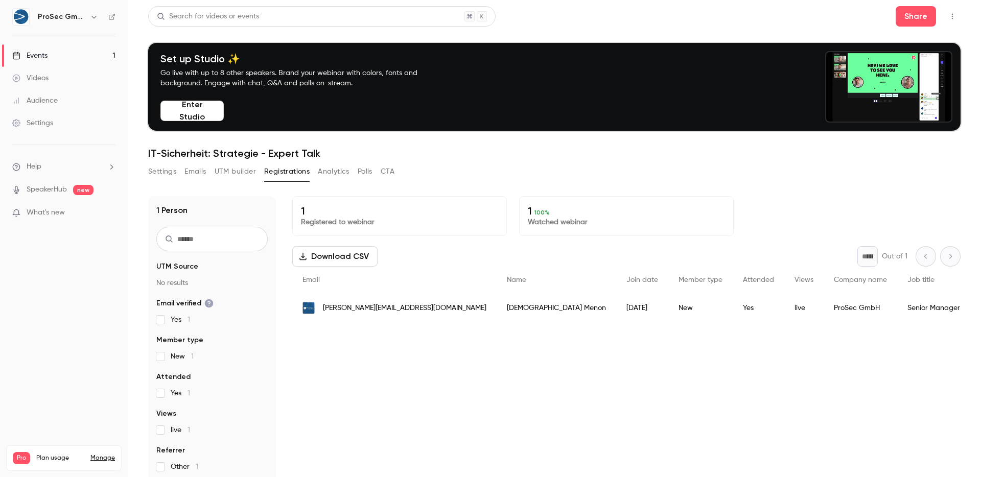
click at [43, 77] on div "Videos" at bounding box center [30, 78] width 36 height 10
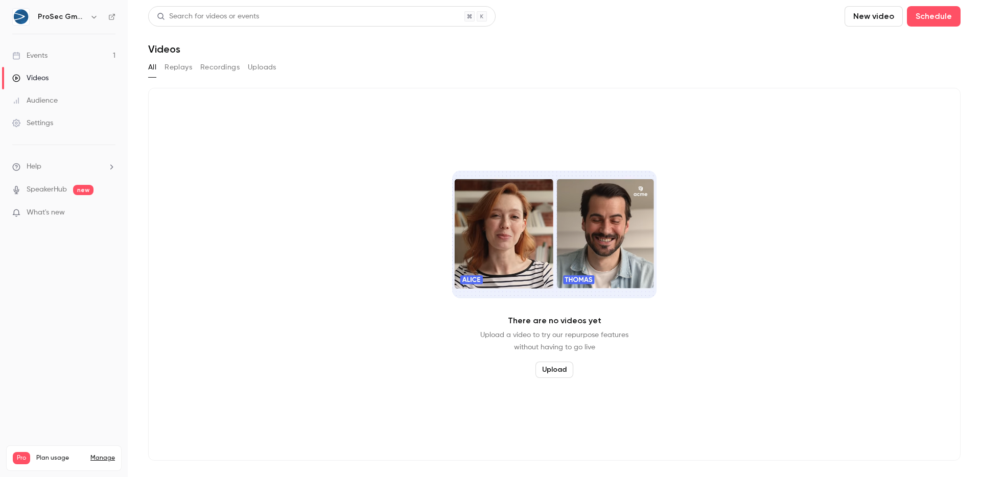
click at [54, 59] on link "Events 1" at bounding box center [64, 55] width 128 height 22
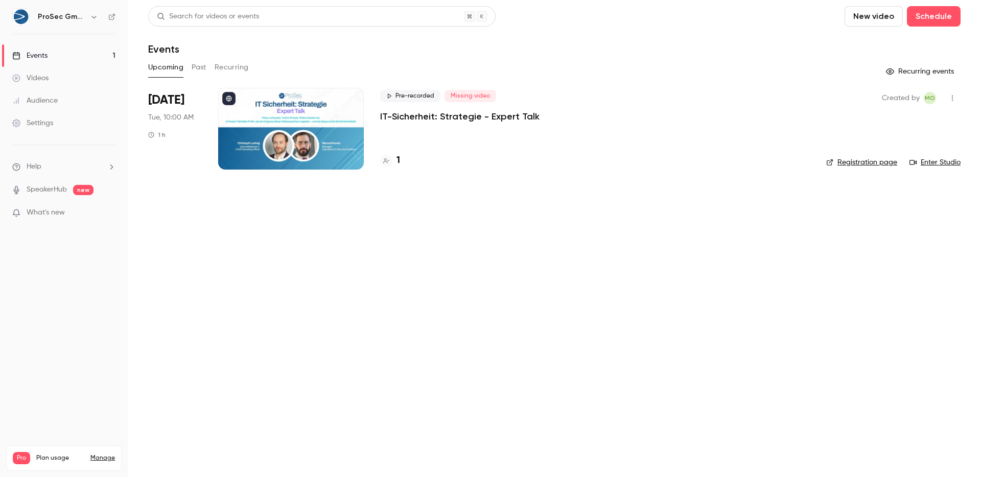
click at [44, 73] on div "Videos" at bounding box center [30, 78] width 36 height 10
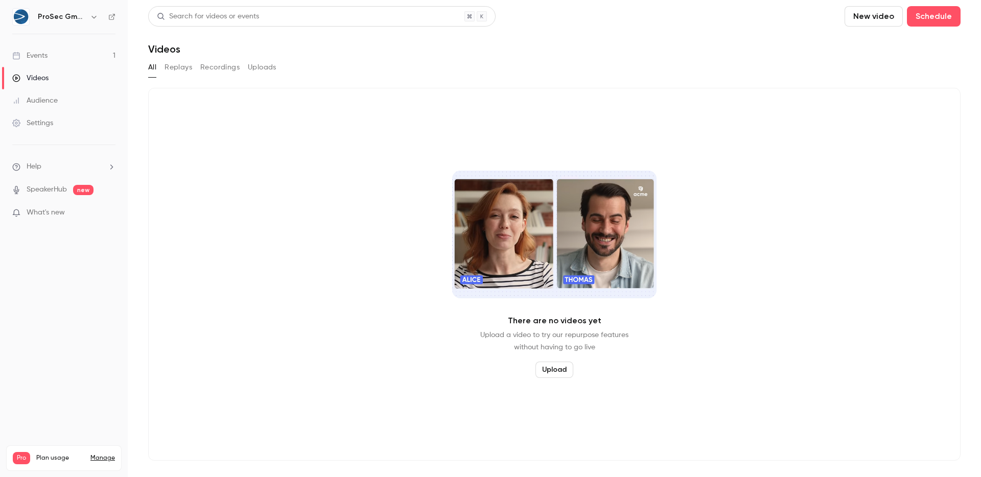
click at [47, 106] on link "Audience" at bounding box center [64, 100] width 128 height 22
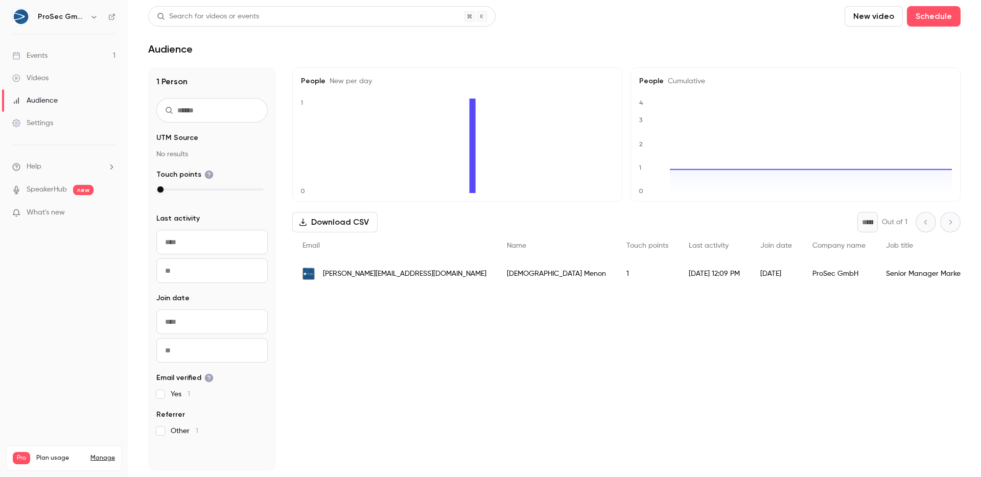
click at [48, 120] on div "Settings" at bounding box center [32, 123] width 41 height 10
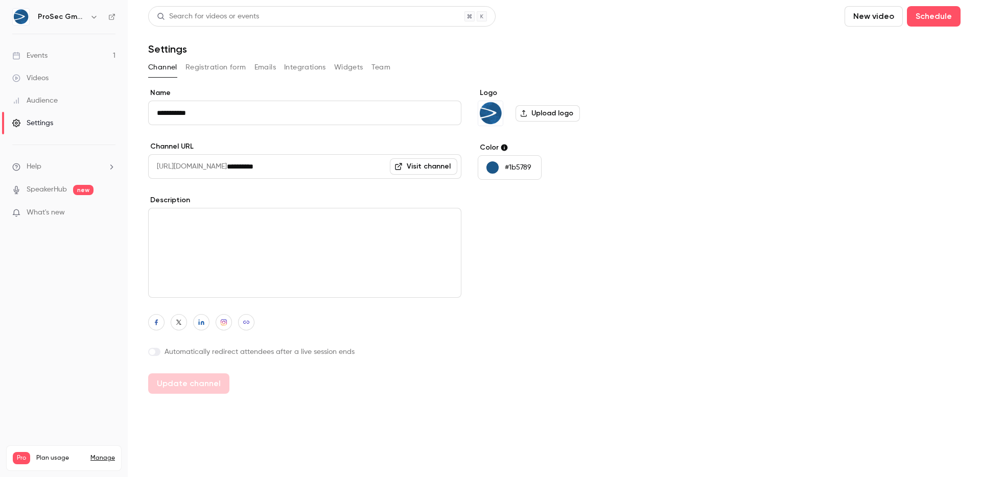
click at [72, 156] on ul "Help SpeakerHub new What's new" at bounding box center [64, 190] width 128 height 91
click at [73, 171] on li "Help" at bounding box center [63, 167] width 103 height 11
drag, startPoint x: 55, startPoint y: 232, endPoint x: 40, endPoint y: 216, distance: 21.7
click at [55, 232] on div at bounding box center [490, 238] width 981 height 477
click at [46, 60] on div "Events" at bounding box center [29, 56] width 35 height 10
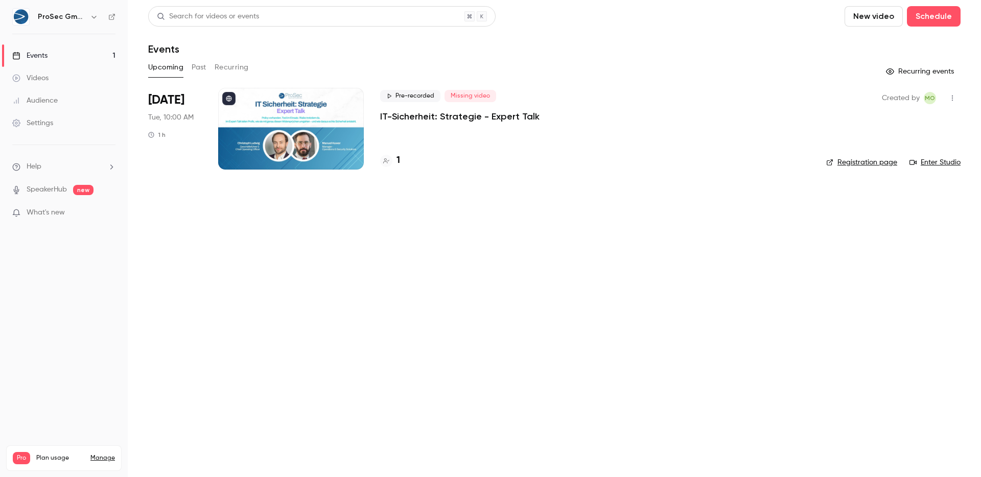
click at [51, 124] on div "Settings" at bounding box center [32, 123] width 41 height 10
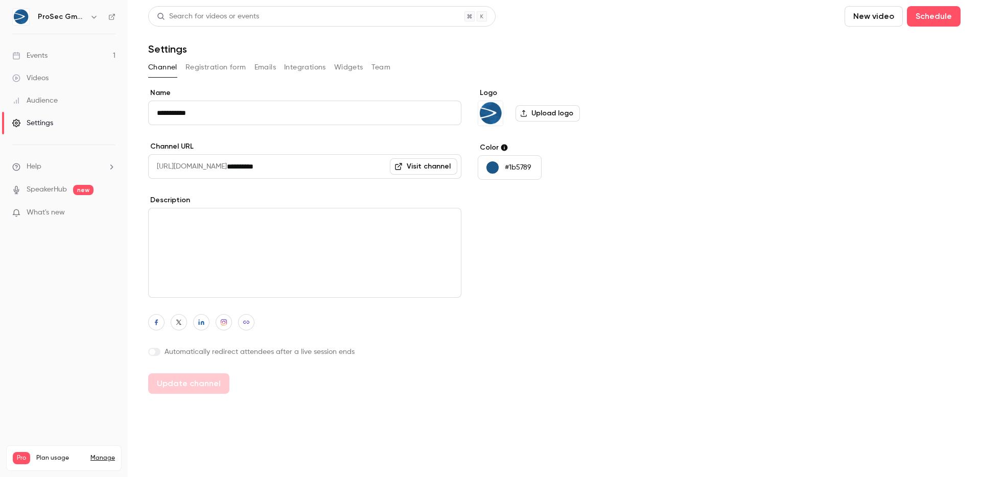
click at [205, 76] on div "Channel Registration form Emails Integrations Widgets Team" at bounding box center [554, 69] width 813 height 20
click at [215, 70] on button "Registration form" at bounding box center [216, 67] width 61 height 16
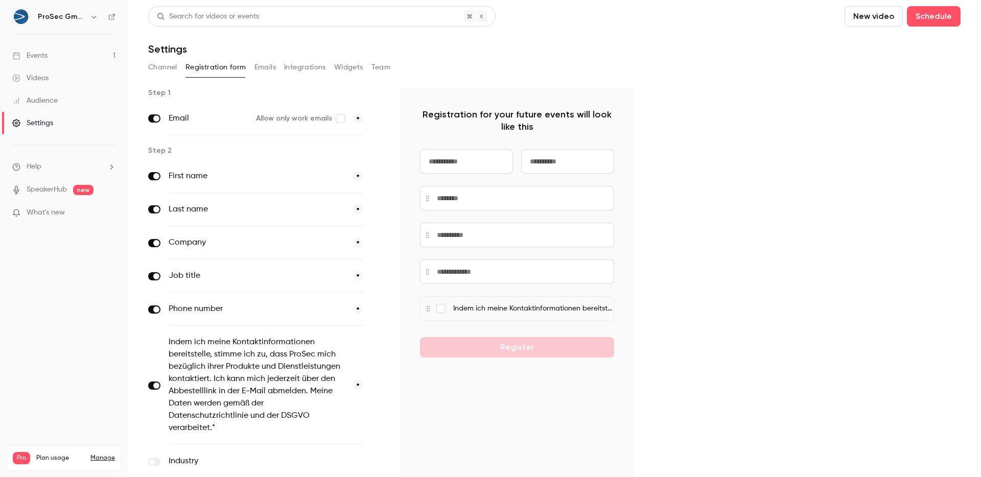
click at [435, 163] on input at bounding box center [466, 161] width 93 height 25
click at [355, 178] on span "*" at bounding box center [358, 176] width 10 height 10
click at [357, 174] on span "*" at bounding box center [358, 176] width 10 height 10
click at [180, 175] on label "First name" at bounding box center [257, 176] width 176 height 12
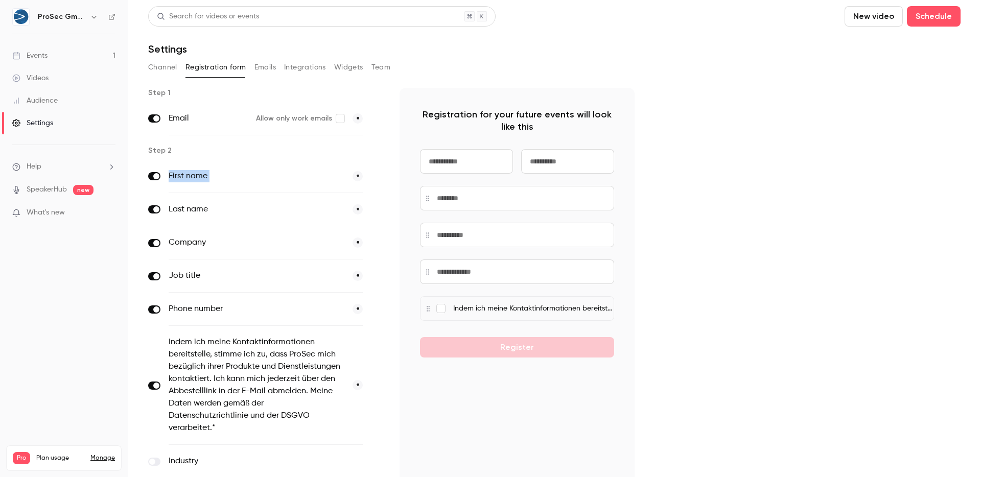
click at [180, 175] on label "First name" at bounding box center [257, 176] width 176 height 12
click at [194, 173] on label "First name" at bounding box center [257, 176] width 176 height 12
click at [217, 173] on label "First name" at bounding box center [257, 176] width 176 height 12
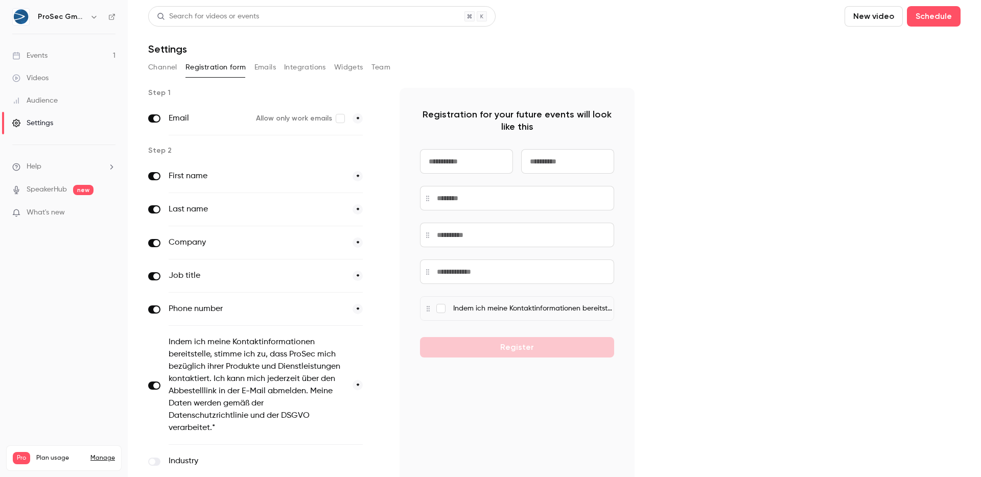
click at [301, 171] on label "First name" at bounding box center [257, 176] width 176 height 12
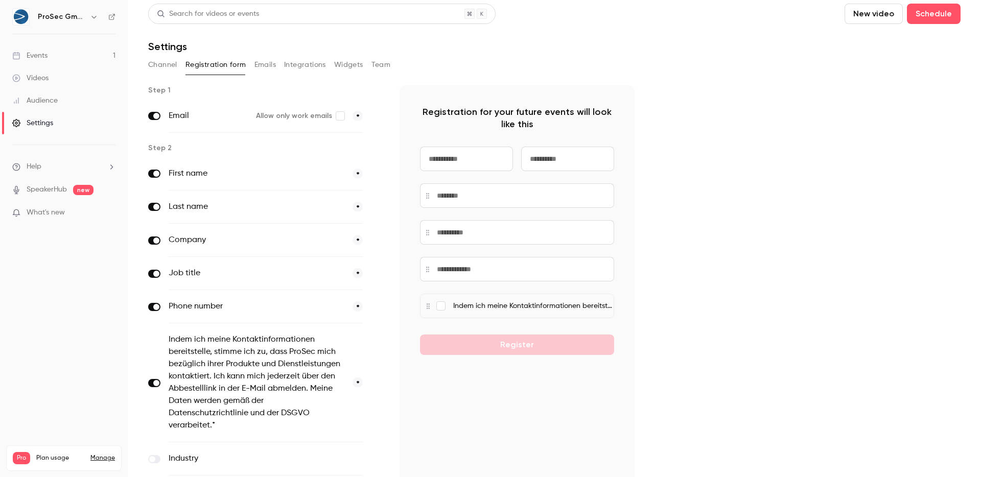
scroll to position [79, 0]
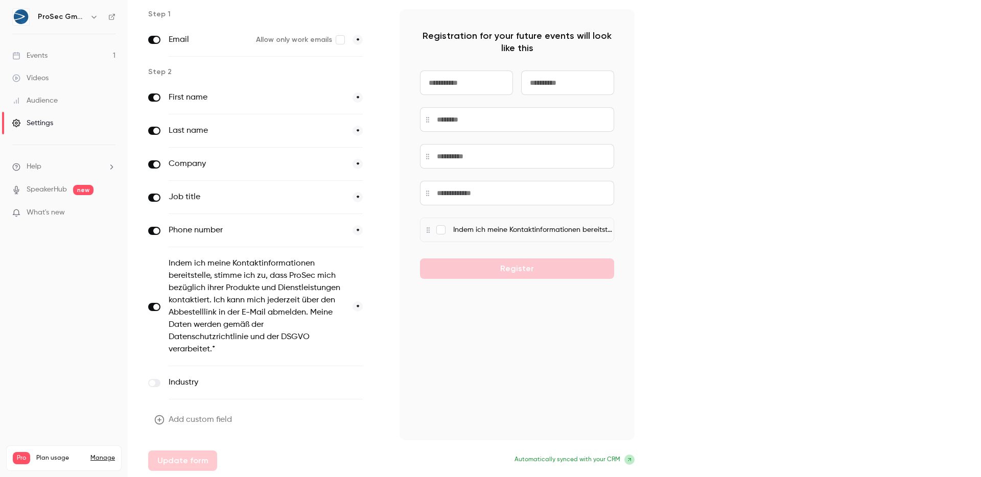
click at [625, 459] on span at bounding box center [630, 460] width 10 height 10
click at [630, 459] on icon at bounding box center [629, 459] width 3 height 3
click at [591, 458] on span "Automatically synced with your CRM" at bounding box center [568, 459] width 106 height 9
click at [553, 463] on span "Automatically synced with your CRM" at bounding box center [568, 459] width 106 height 9
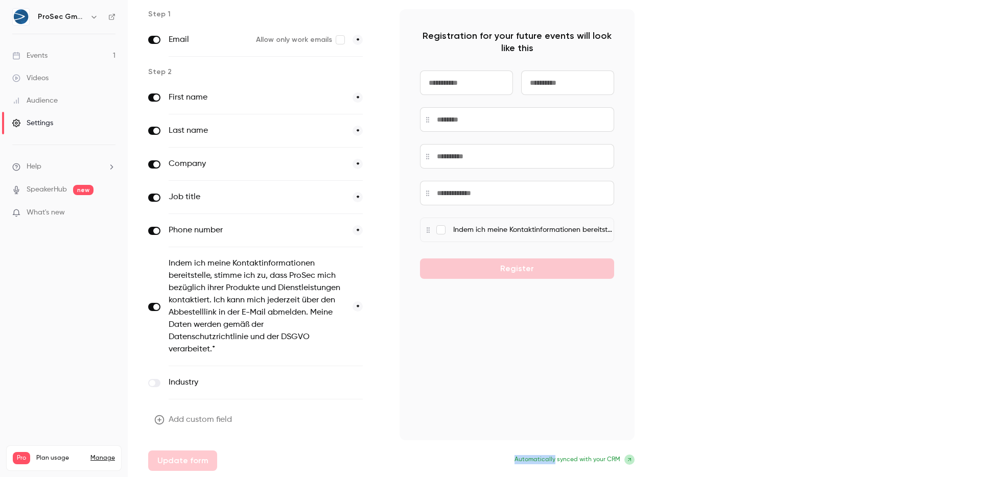
click at [553, 463] on span "Automatically synced with your CRM" at bounding box center [568, 459] width 106 height 9
click at [559, 462] on span "Automatically synced with your CRM" at bounding box center [568, 459] width 106 height 9
click at [560, 462] on span "Automatically synced with your CRM" at bounding box center [568, 459] width 106 height 9
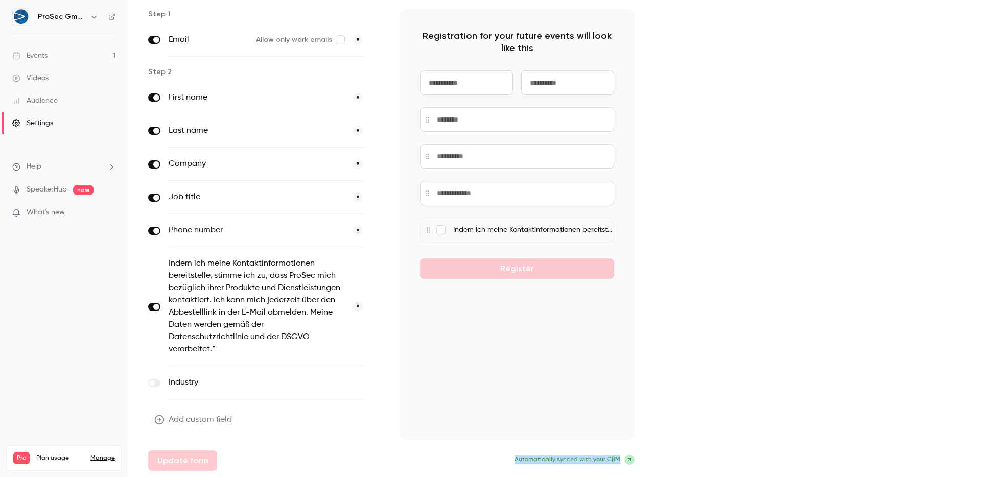
click at [584, 462] on span "Automatically synced with your CRM" at bounding box center [568, 459] width 106 height 9
drag, startPoint x: 620, startPoint y: 453, endPoint x: 624, endPoint y: 460, distance: 7.8
click at [624, 460] on div "Registration for your future events will look like this Indem ich meine Kontakt…" at bounding box center [517, 240] width 235 height 462
click at [669, 451] on div "Step 1 Email Allow only work emails * Step 2 First name * Last name * Company *…" at bounding box center [554, 240] width 813 height 462
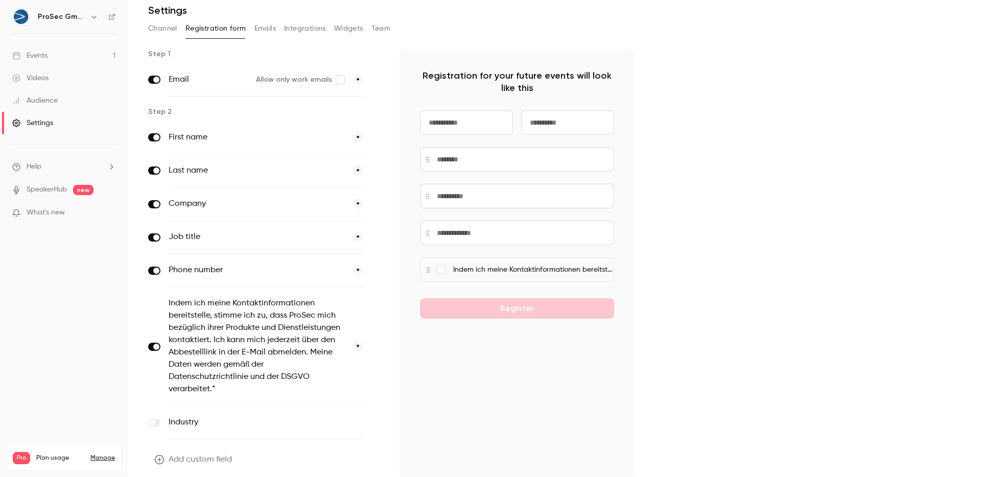
scroll to position [0, 0]
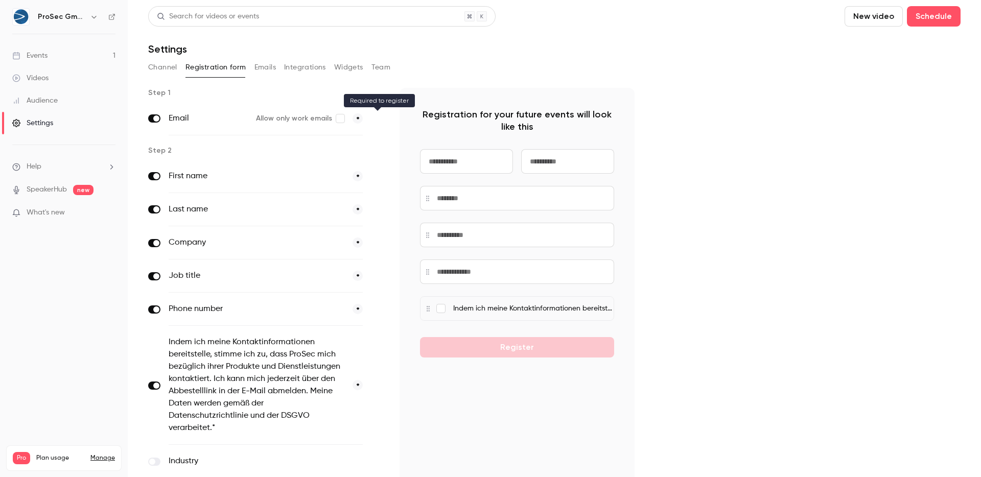
click at [379, 121] on span at bounding box center [377, 118] width 12 height 13
click at [355, 118] on span "*" at bounding box center [358, 118] width 10 height 10
click at [356, 118] on span "*" at bounding box center [358, 118] width 10 height 10
click at [357, 173] on span "*" at bounding box center [358, 176] width 10 height 10
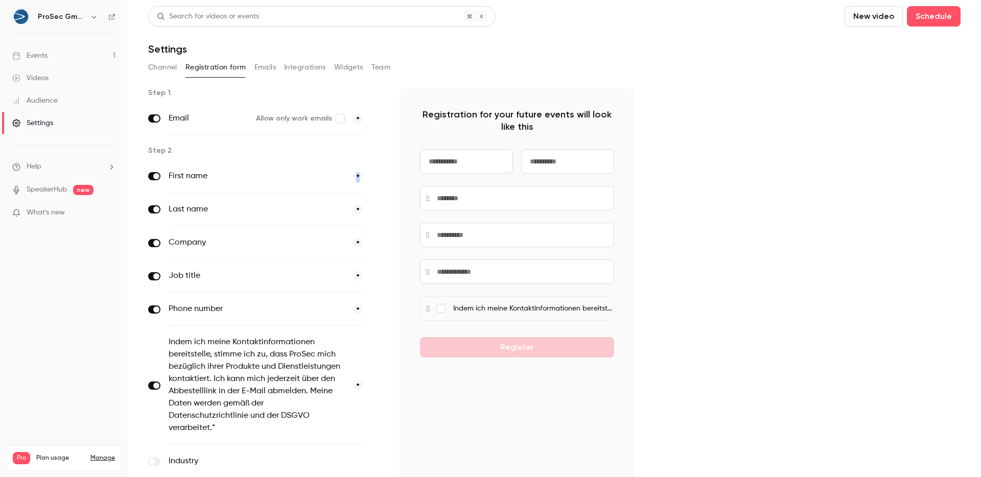
click at [357, 173] on span "*" at bounding box center [358, 176] width 10 height 10
click at [381, 177] on span at bounding box center [377, 176] width 12 height 13
click at [377, 176] on span at bounding box center [377, 176] width 12 height 13
click at [157, 176] on span at bounding box center [156, 176] width 6 height 6
click at [154, 174] on span at bounding box center [156, 176] width 6 height 6
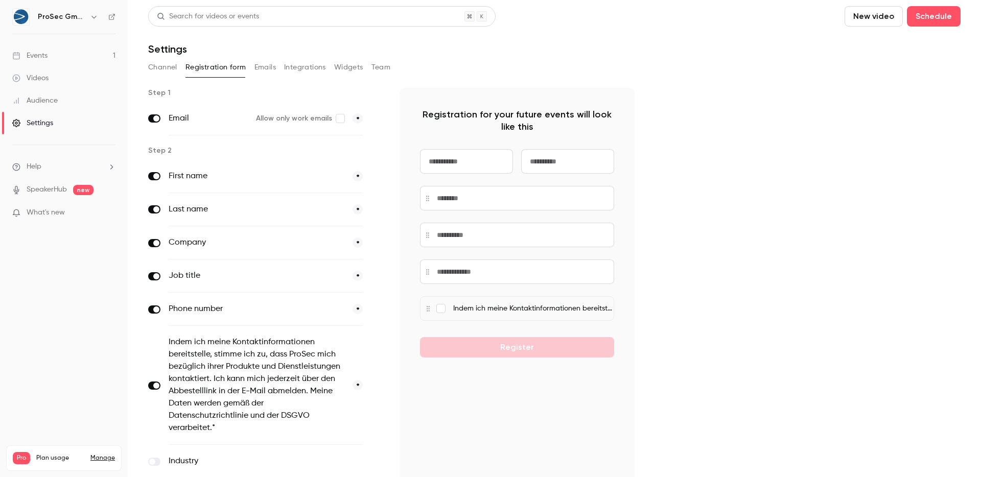
click at [156, 204] on div "Last name *" at bounding box center [265, 209] width 235 height 33
click at [156, 208] on span at bounding box center [156, 209] width 6 height 6
drag, startPoint x: 157, startPoint y: 233, endPoint x: 158, endPoint y: 251, distance: 19.0
click at [157, 234] on div "Company *" at bounding box center [265, 242] width 235 height 33
click at [158, 252] on div "Company *" at bounding box center [265, 242] width 235 height 33
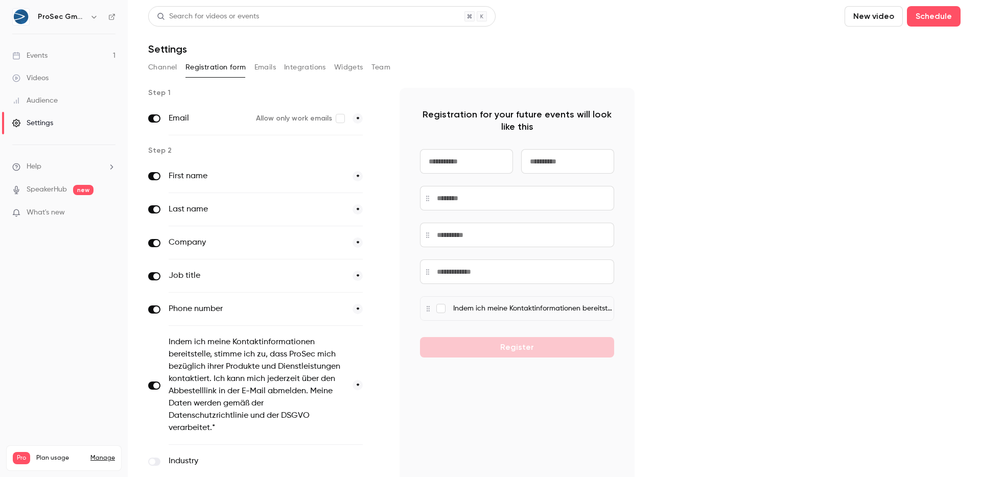
click at [155, 246] on label at bounding box center [154, 243] width 12 height 8
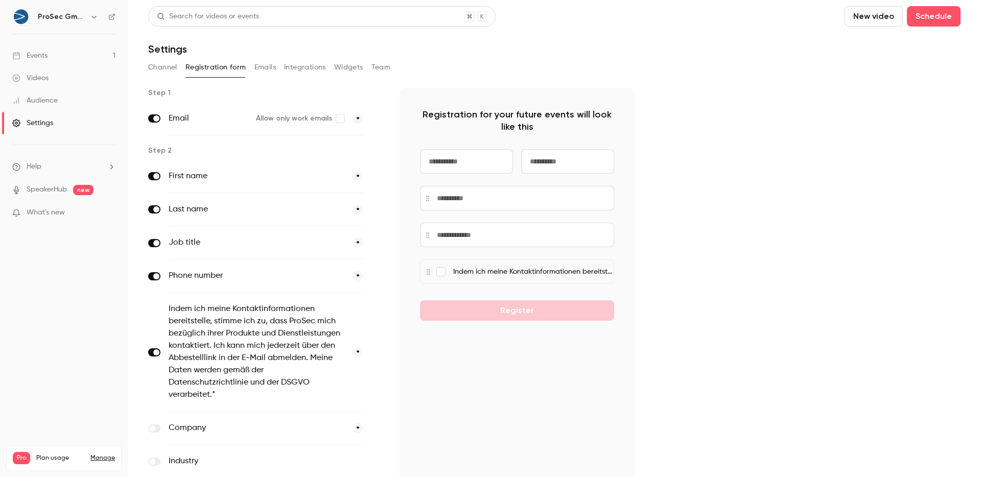
scroll to position [6, 0]
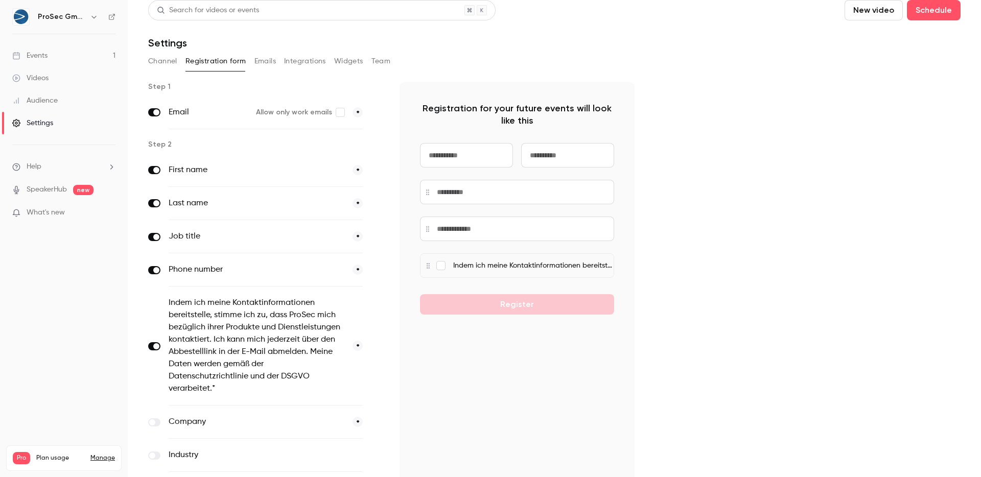
click at [160, 423] on label at bounding box center [154, 423] width 12 height 8
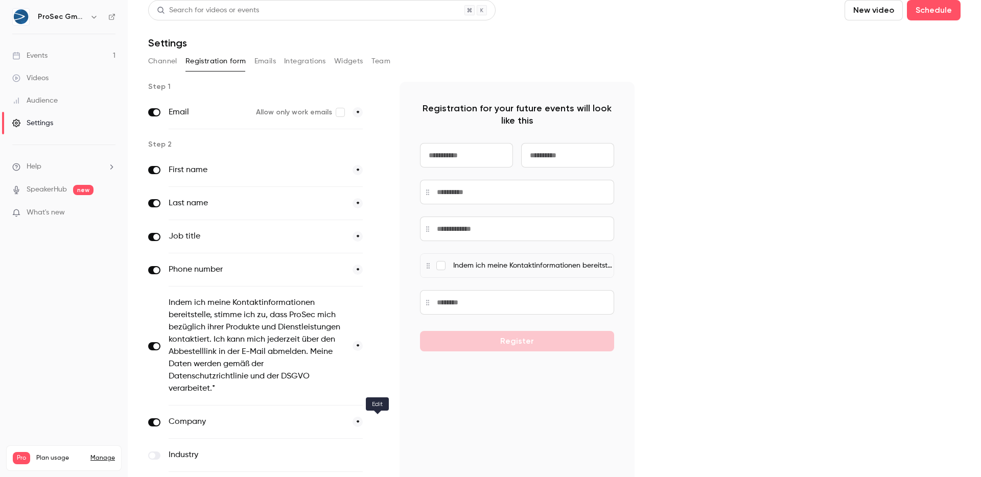
click at [379, 423] on icon "button" at bounding box center [377, 423] width 6 height 6
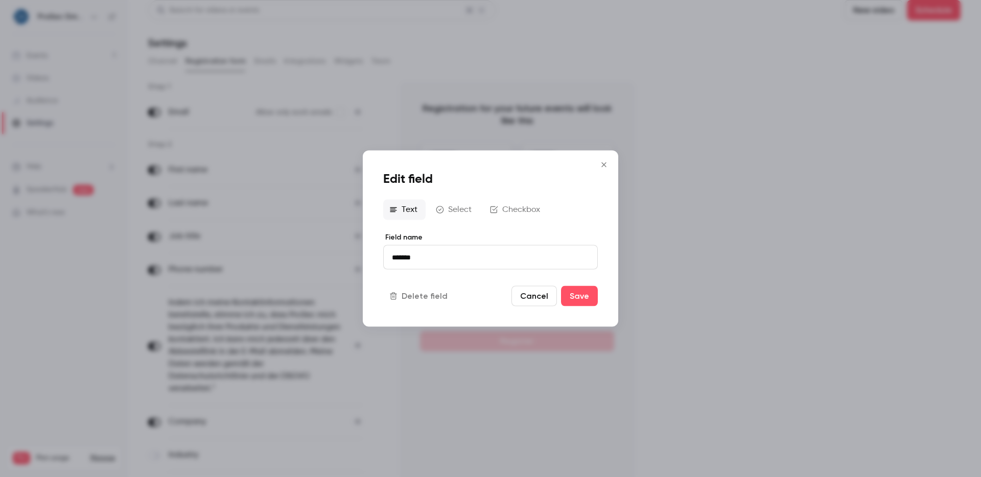
click at [441, 265] on input "*******" at bounding box center [490, 257] width 215 height 25
click at [537, 298] on button "Cancel" at bounding box center [534, 296] width 45 height 20
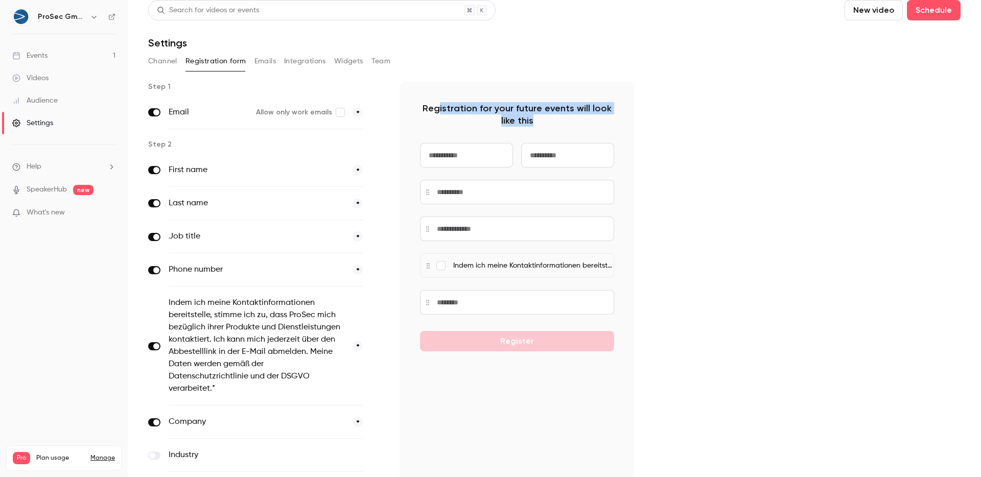
drag, startPoint x: 542, startPoint y: 126, endPoint x: 443, endPoint y: 108, distance: 100.2
click at [443, 108] on p "Registration for your future events will look like this" at bounding box center [517, 114] width 194 height 25
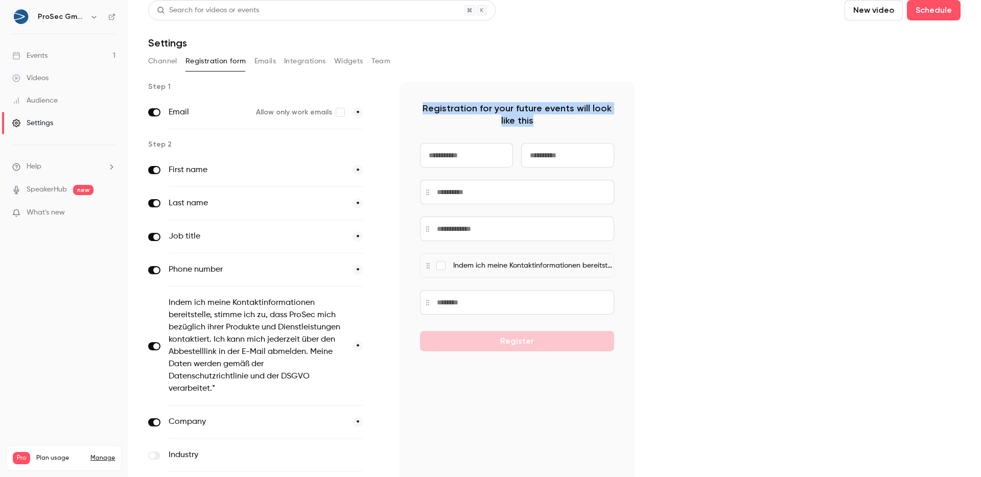
click at [548, 111] on p "Registration for your future events will look like this" at bounding box center [517, 114] width 194 height 25
click at [573, 115] on div "Registration for your future events will look like this Indem ich meine Kontakt…" at bounding box center [517, 297] width 235 height 431
click at [573, 115] on p "Registration for your future events will look like this" at bounding box center [517, 114] width 194 height 25
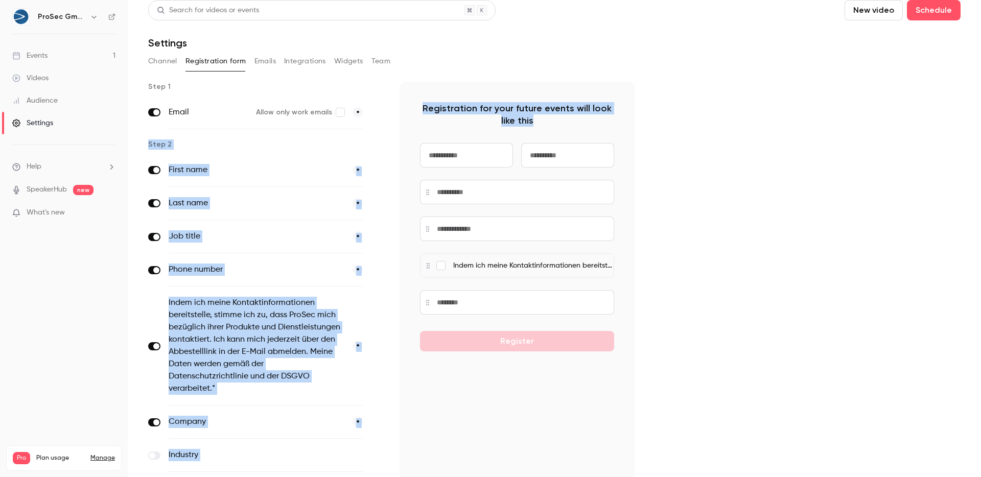
drag, startPoint x: 573, startPoint y: 115, endPoint x: 374, endPoint y: 95, distance: 200.3
click at [374, 95] on div "Step 1 Email Allow only work emails * Step 2 First name * Last name * Job title…" at bounding box center [391, 313] width 487 height 462
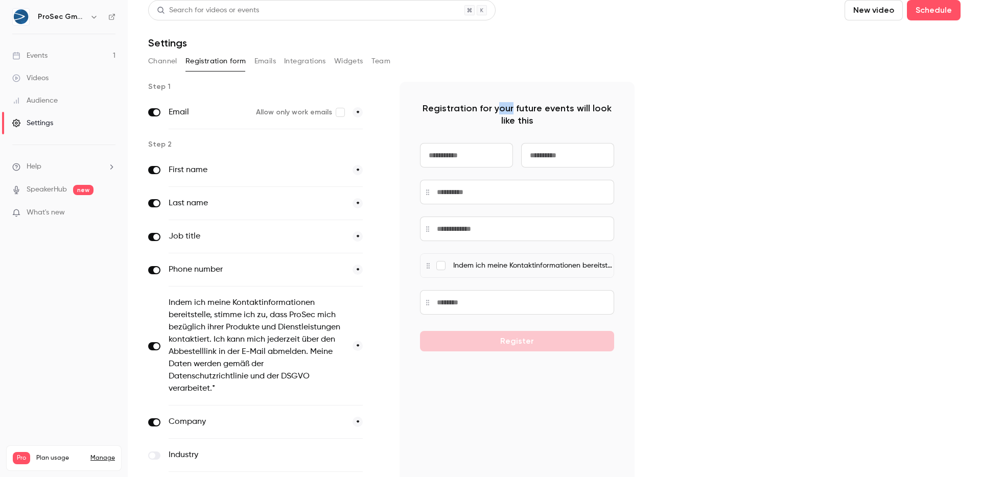
drag, startPoint x: 499, startPoint y: 107, endPoint x: 506, endPoint y: 108, distance: 6.7
click at [506, 108] on p "Registration for your future events will look like this" at bounding box center [517, 114] width 194 height 25
drag, startPoint x: 628, startPoint y: 114, endPoint x: 648, endPoint y: 128, distance: 24.4
click at [648, 128] on div "Step 1 Email Allow only work emails * Step 2 First name * Last name * Job title…" at bounding box center [554, 313] width 813 height 462
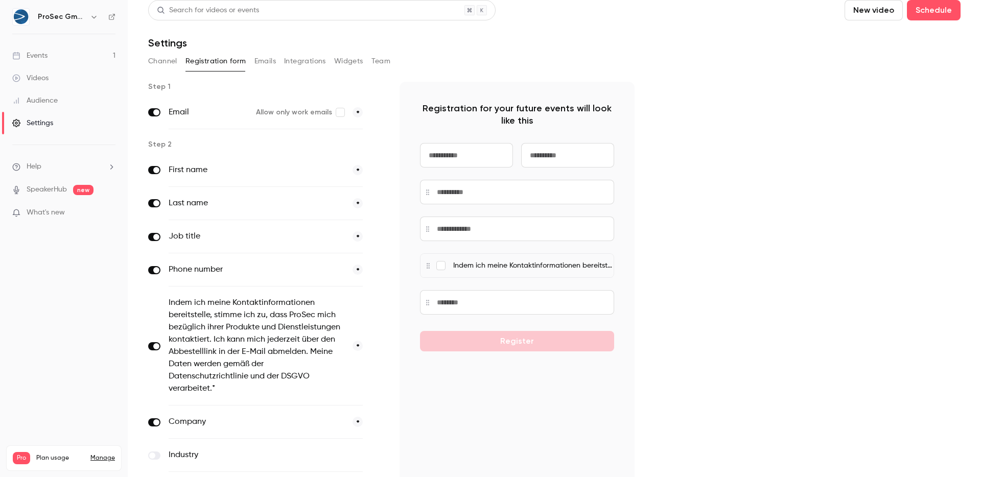
scroll to position [19, 0]
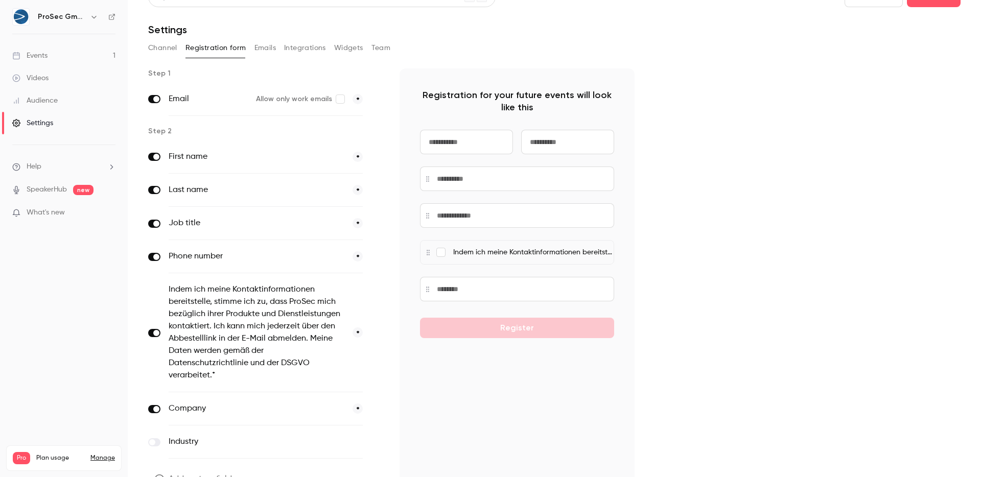
click at [50, 162] on li "Help" at bounding box center [63, 167] width 103 height 11
click at [62, 165] on div at bounding box center [490, 238] width 981 height 477
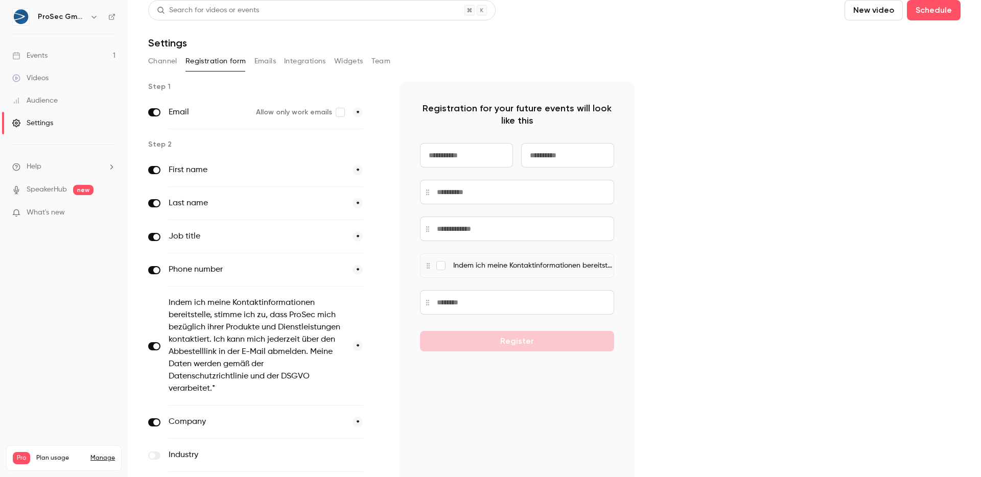
scroll to position [0, 0]
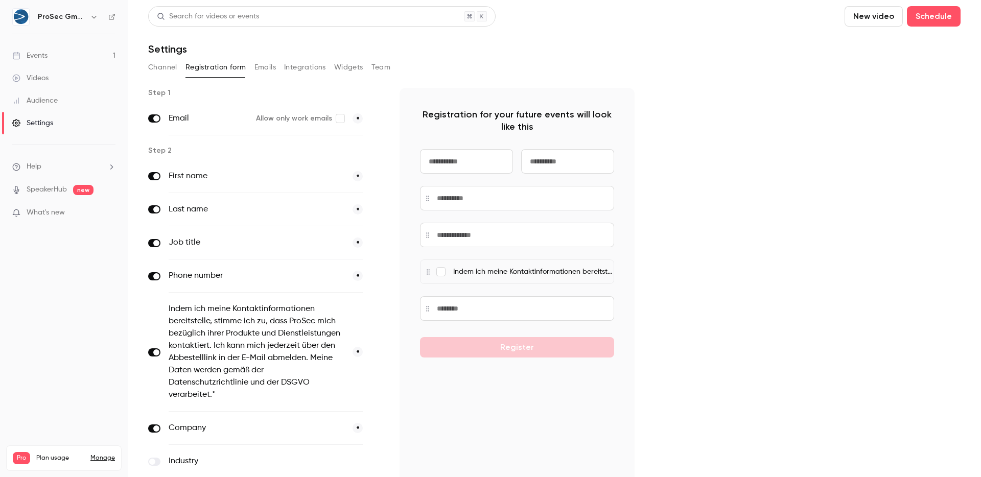
click at [168, 70] on button "Channel" at bounding box center [162, 67] width 29 height 16
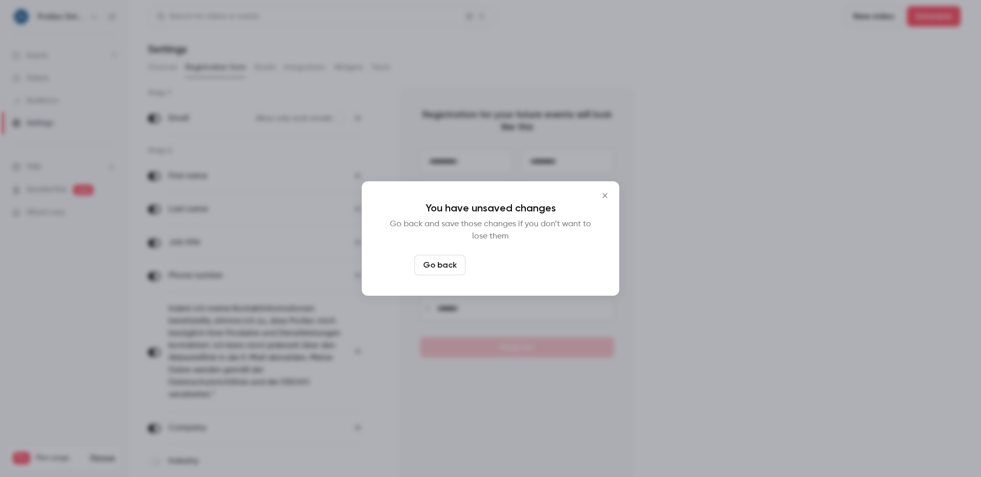
click at [524, 261] on button "Leave page anyway" at bounding box center [518, 265] width 97 height 20
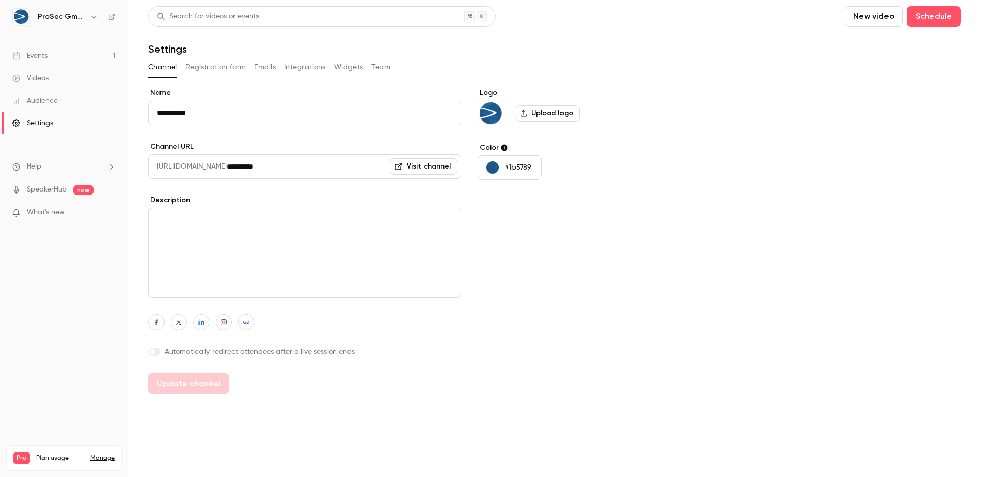
click at [55, 13] on h6 "ProSec GmbH" at bounding box center [62, 17] width 48 height 10
click at [55, 17] on h6 "ProSec GmbH" at bounding box center [62, 17] width 48 height 10
click at [84, 13] on div "ProSec GmbH" at bounding box center [69, 17] width 62 height 12
click at [90, 14] on icon "button" at bounding box center [94, 17] width 8 height 8
click at [27, 86] on link "Billing Pro" at bounding box center [85, 94] width 153 height 29
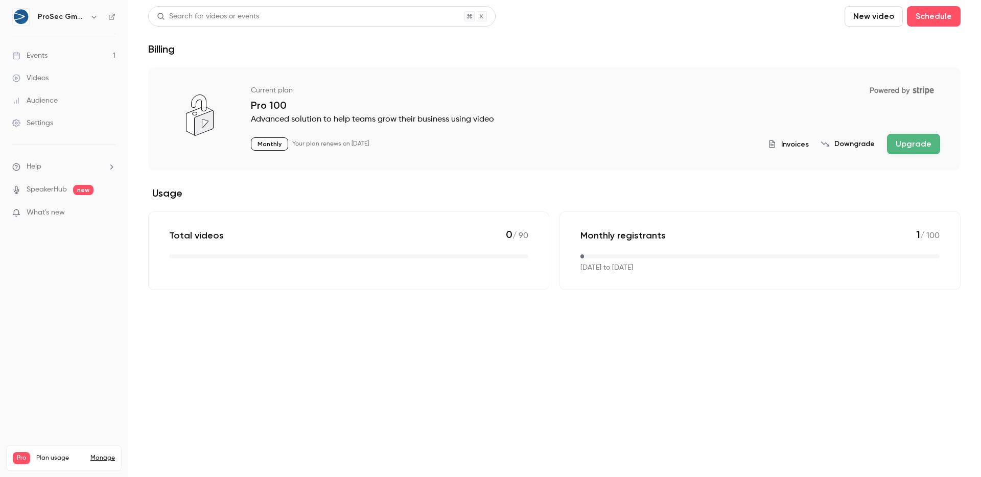
click at [90, 15] on icon "button" at bounding box center [94, 17] width 8 height 8
click at [330, 286] on div at bounding box center [490, 238] width 981 height 477
click at [787, 143] on span "Invoices" at bounding box center [796, 144] width 28 height 11
